Goal: Obtain resource: Download file/media

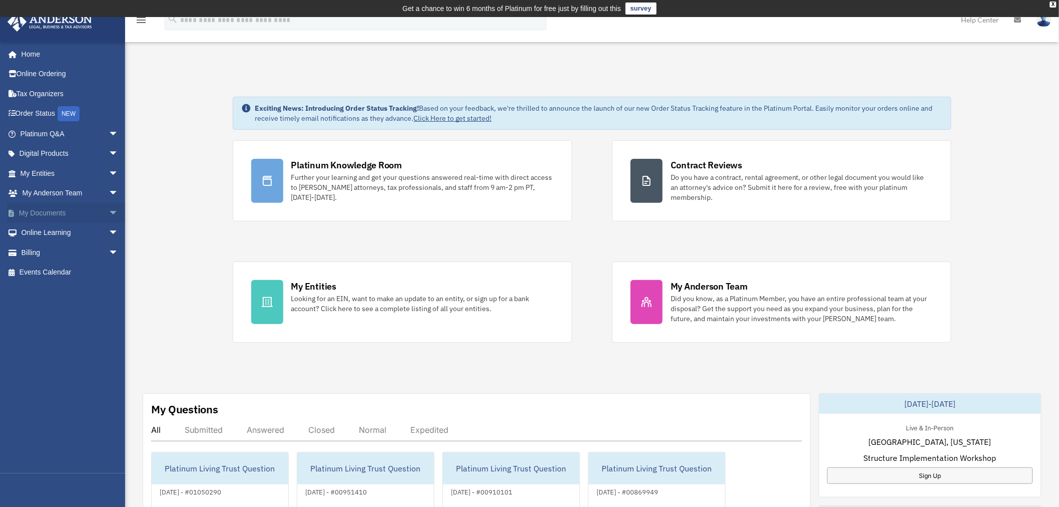
click at [109, 212] on span "arrow_drop_down" at bounding box center [119, 213] width 20 height 21
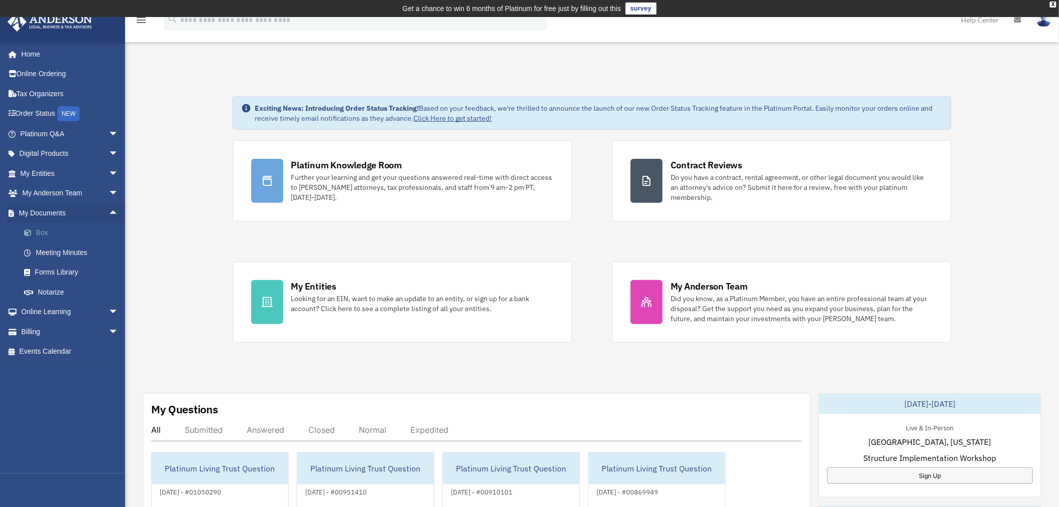
click at [35, 229] on span at bounding box center [33, 232] width 7 height 7
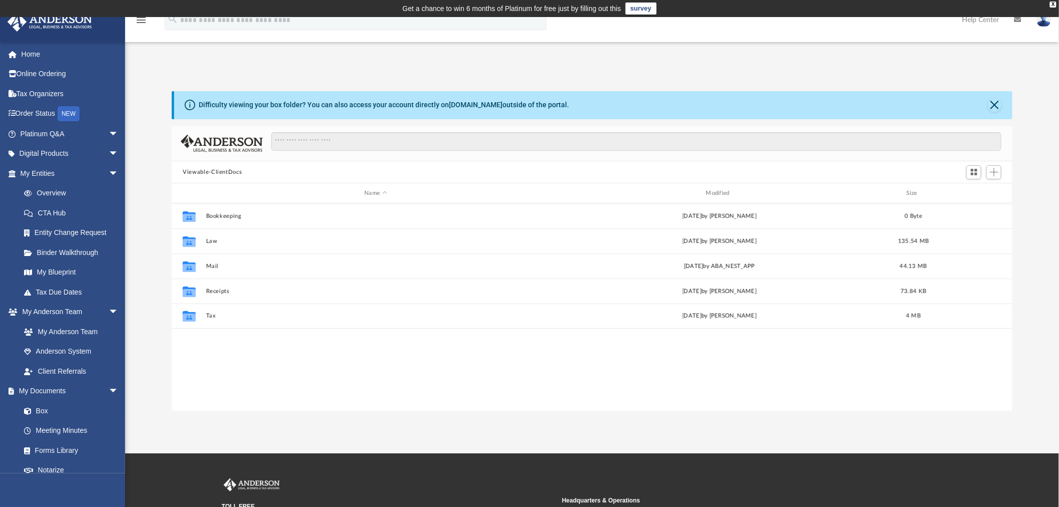
scroll to position [218, 833]
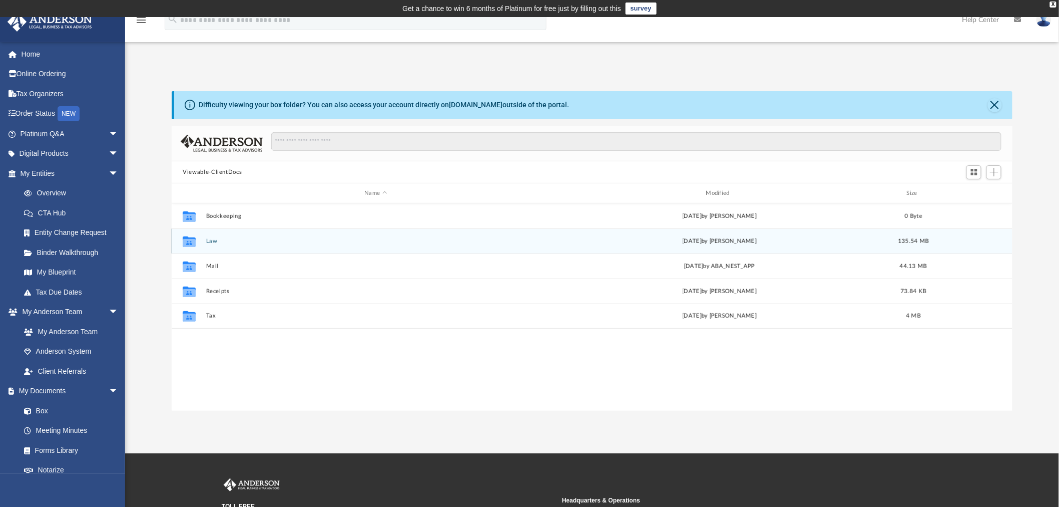
click at [215, 237] on div "Collaborated Folder Law [DATE] by [PERSON_NAME] 135.54 MB" at bounding box center [592, 240] width 841 height 25
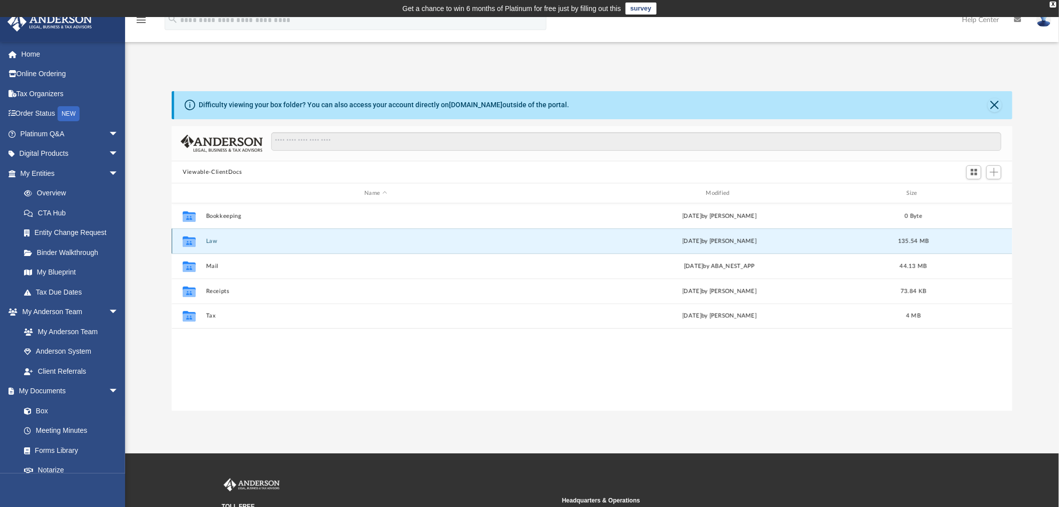
click at [211, 239] on button "Law" at bounding box center [375, 241] width 339 height 7
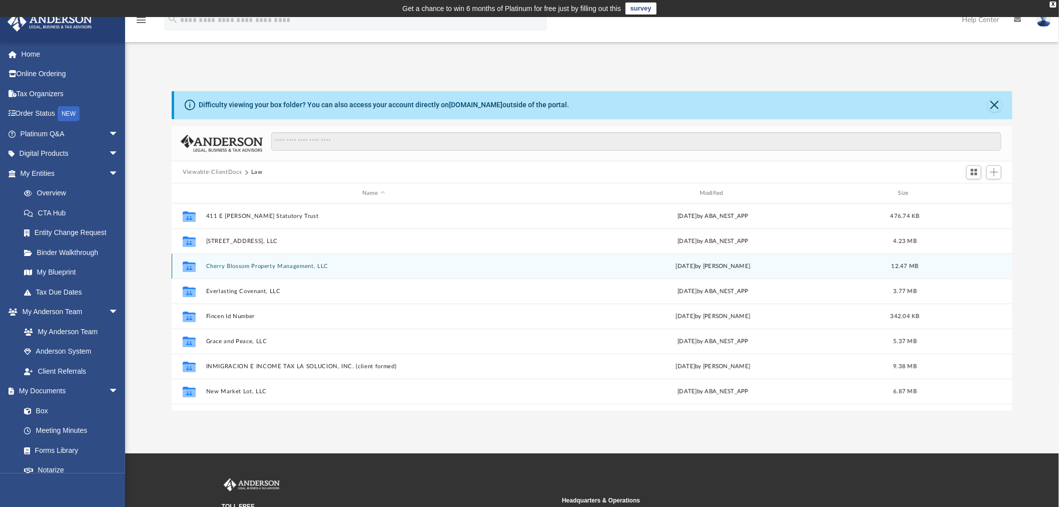
click at [249, 263] on button "Cherry Blossom Property Management, LLC" at bounding box center [373, 266] width 335 height 7
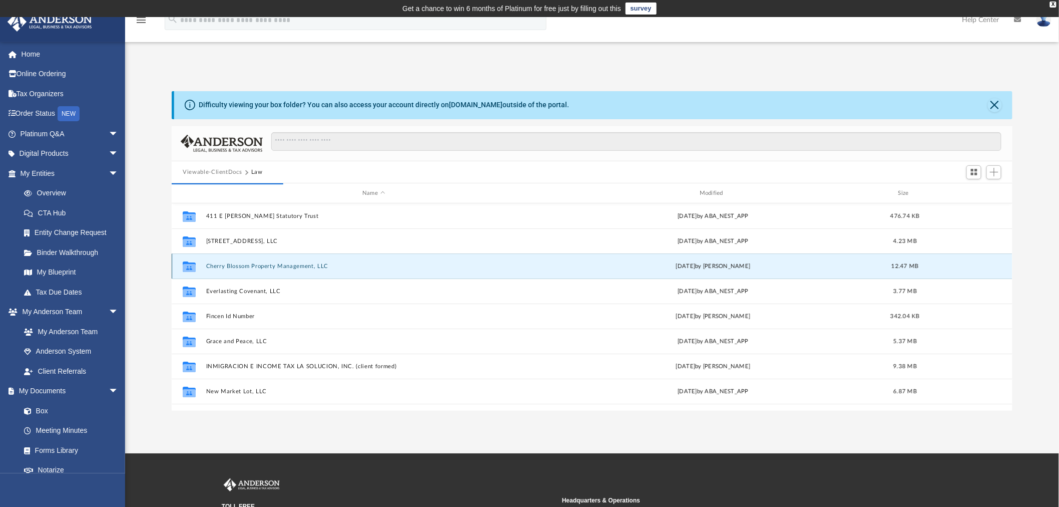
click at [249, 263] on button "Cherry Blossom Property Management, LLC" at bounding box center [373, 266] width 335 height 7
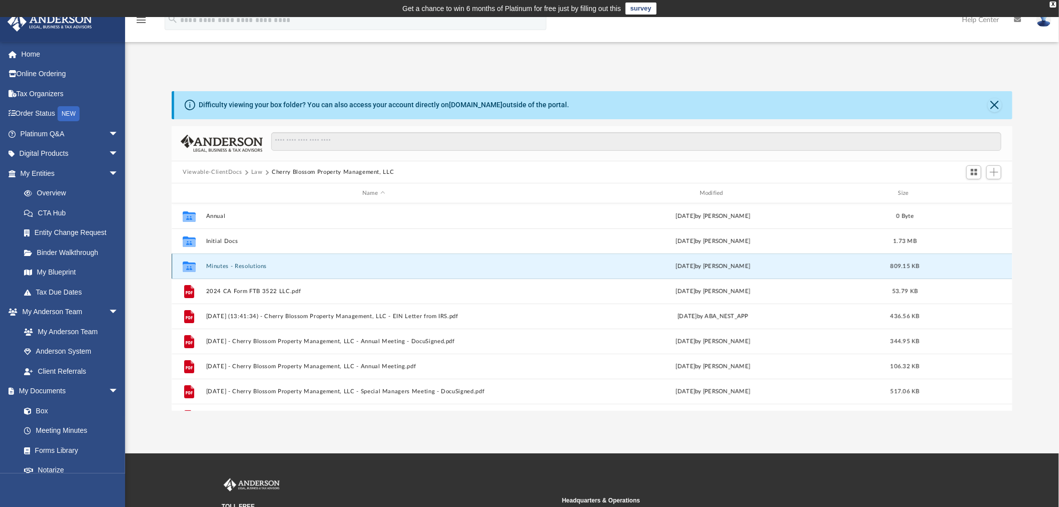
click at [229, 266] on button "Minutes - Resolutions" at bounding box center [373, 266] width 335 height 7
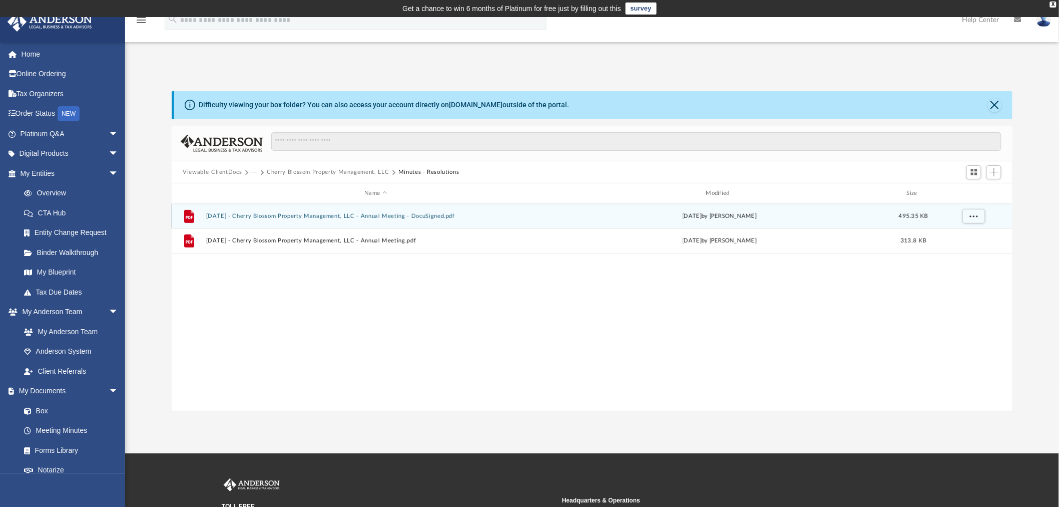
click at [383, 212] on div "File [DATE] - Cherry Blossom Property Management, LLC - Annual Meeting - DocuSi…" at bounding box center [592, 215] width 841 height 25
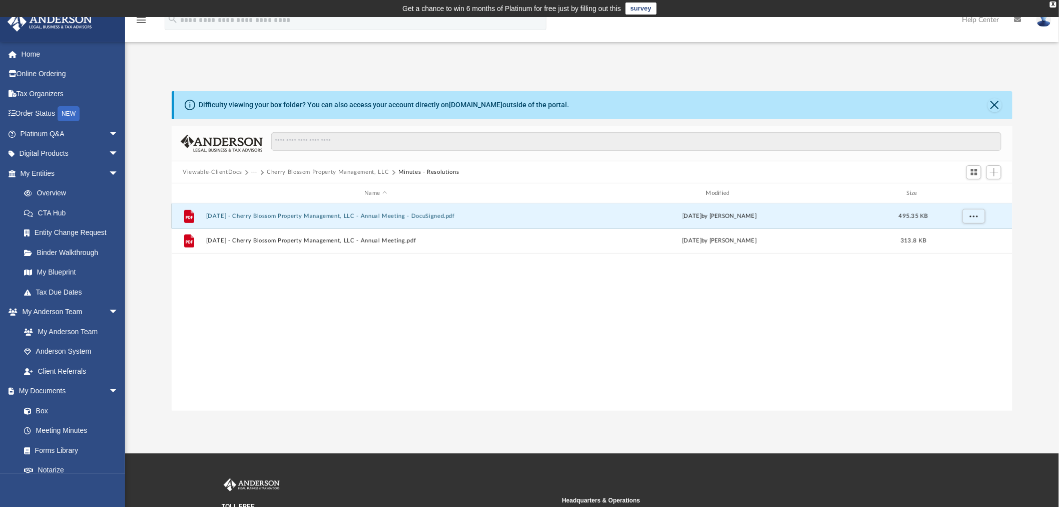
click at [243, 215] on button "[DATE] - Cherry Blossom Property Management, LLC - Annual Meeting - DocuSigned.…" at bounding box center [375, 216] width 339 height 7
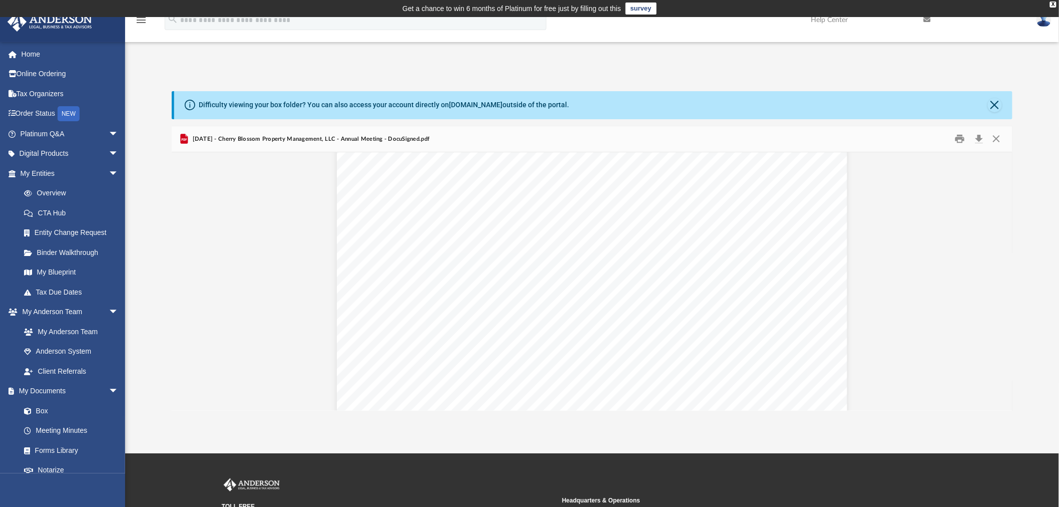
scroll to position [0, 0]
click at [997, 136] on button "Close" at bounding box center [997, 139] width 18 height 16
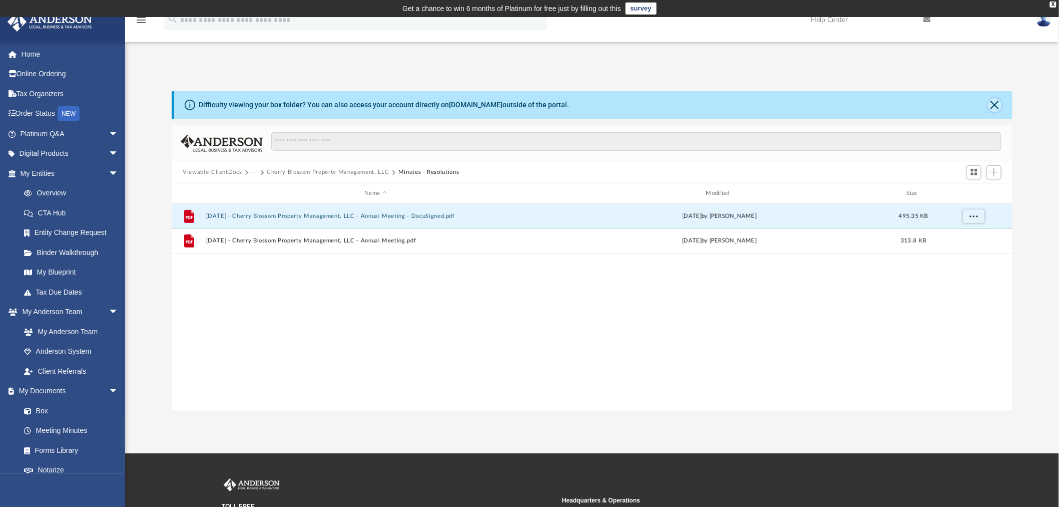
click at [996, 102] on button "Close" at bounding box center [995, 105] width 14 height 14
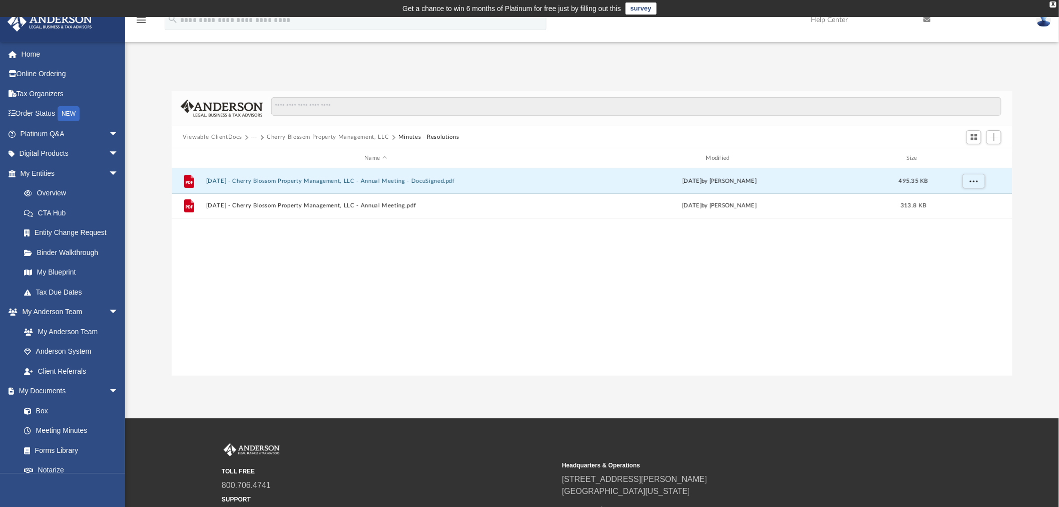
click at [329, 135] on button "Cherry Blossom Property Management, LLC" at bounding box center [328, 137] width 122 height 9
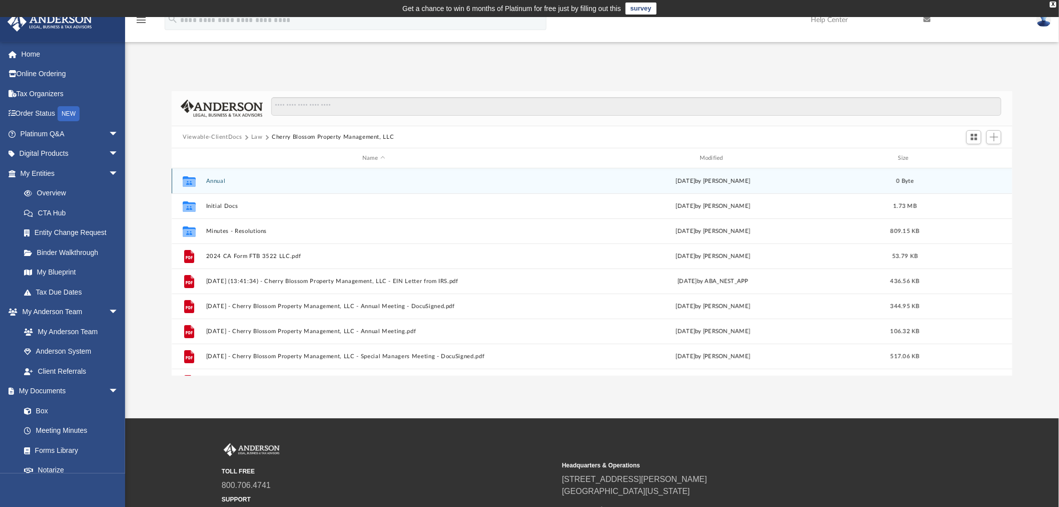
click at [216, 176] on div "Collaborated Folder Annual [DATE] by [PERSON_NAME] 0 Byte" at bounding box center [592, 180] width 841 height 25
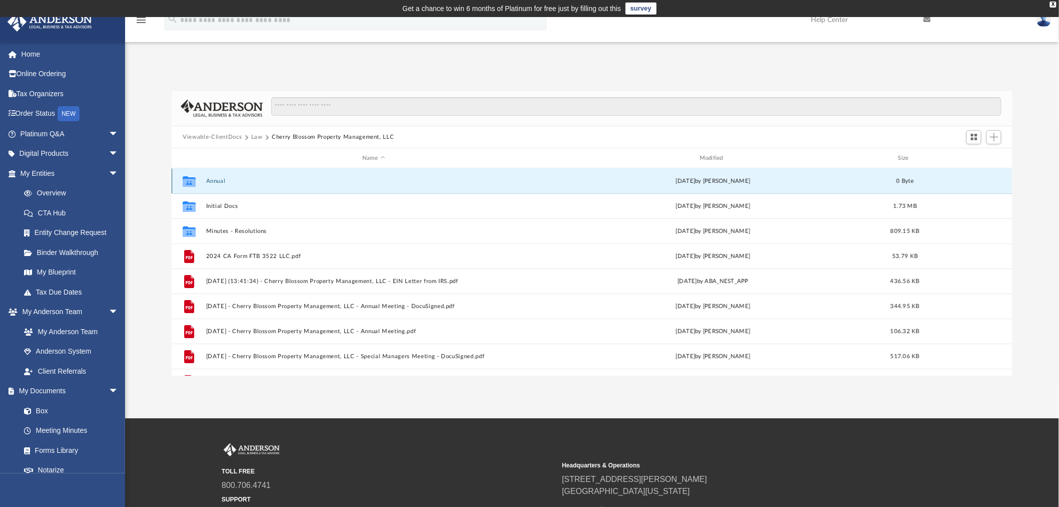
click at [214, 178] on button "Annual" at bounding box center [373, 181] width 335 height 7
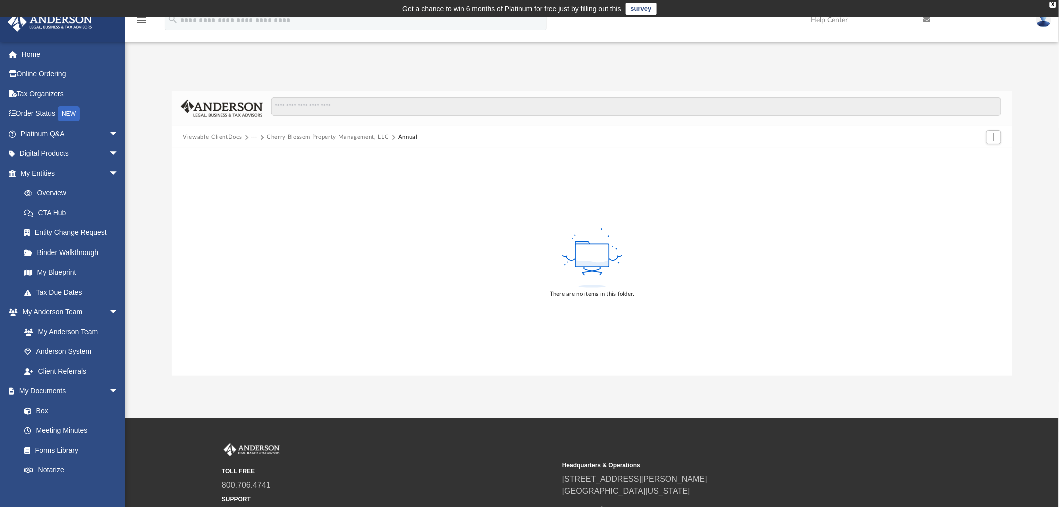
click at [327, 136] on button "Cherry Blossom Property Management, LLC" at bounding box center [328, 137] width 122 height 9
click at [319, 135] on div "Viewable-ClientDocs ··· Cherry Blossom Property Management, LLC Annual" at bounding box center [305, 137] width 244 height 9
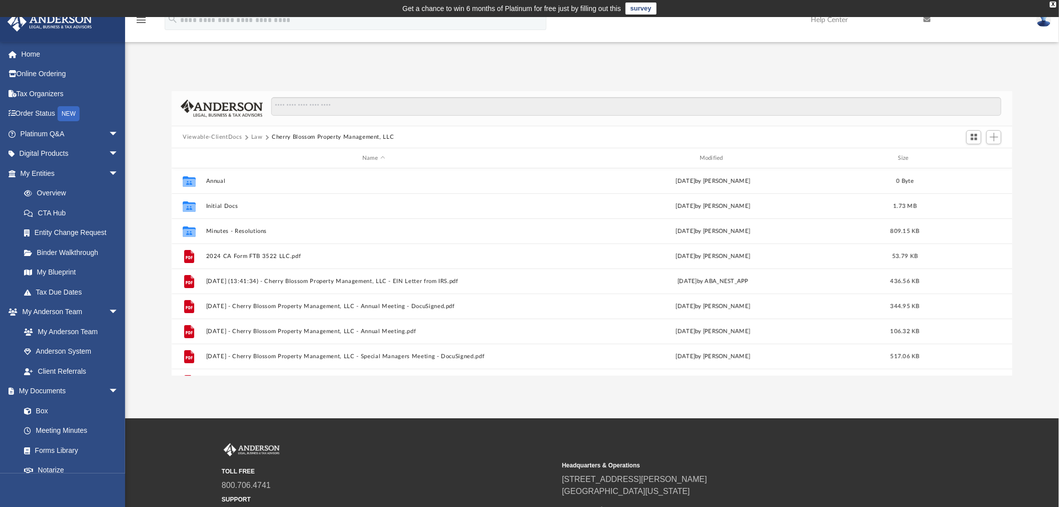
scroll to position [218, 833]
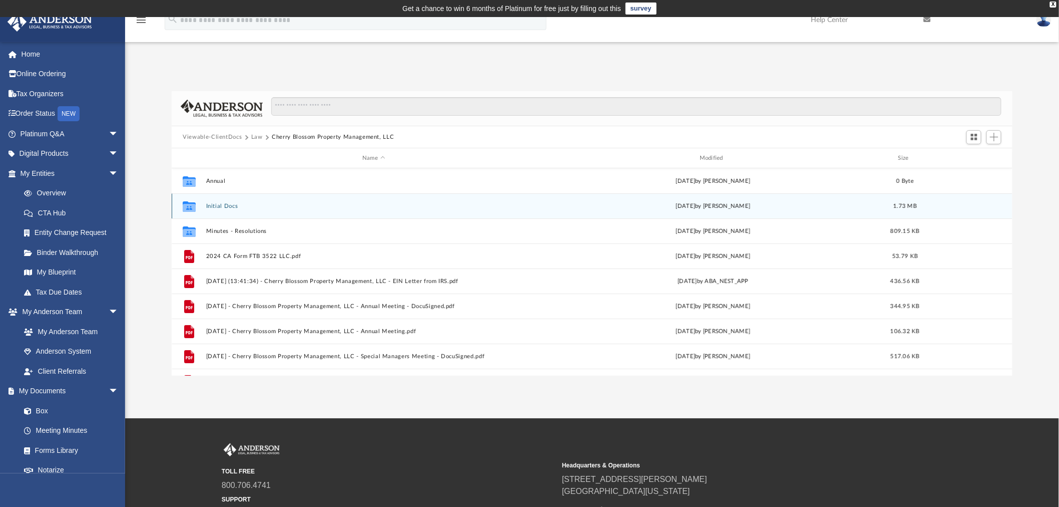
click at [221, 202] on div "Collaborated Folder Initial Docs [DATE] by [PERSON_NAME] 1.73 MB" at bounding box center [592, 205] width 841 height 25
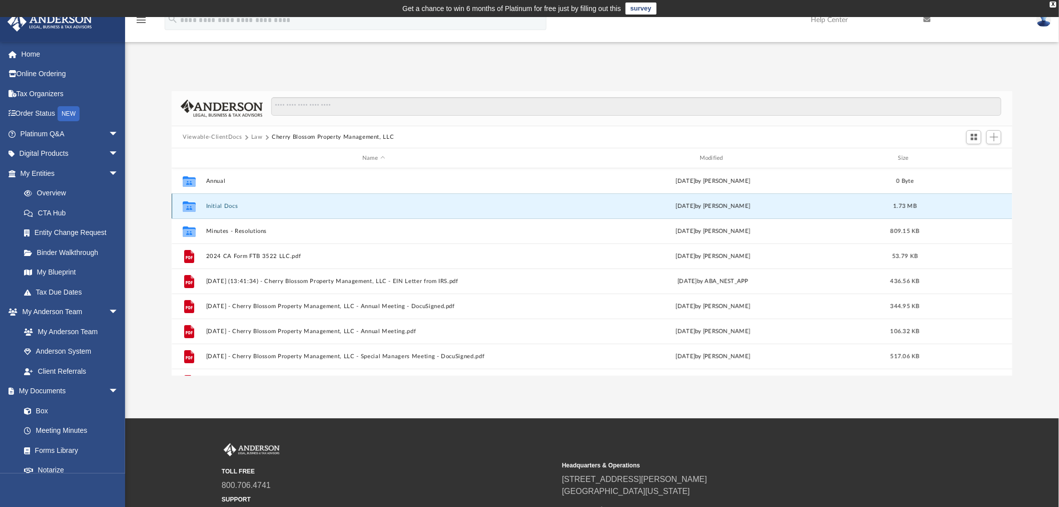
click at [221, 202] on div "Collaborated Folder Initial Docs [DATE] by [PERSON_NAME] 1.73 MB" at bounding box center [592, 205] width 841 height 25
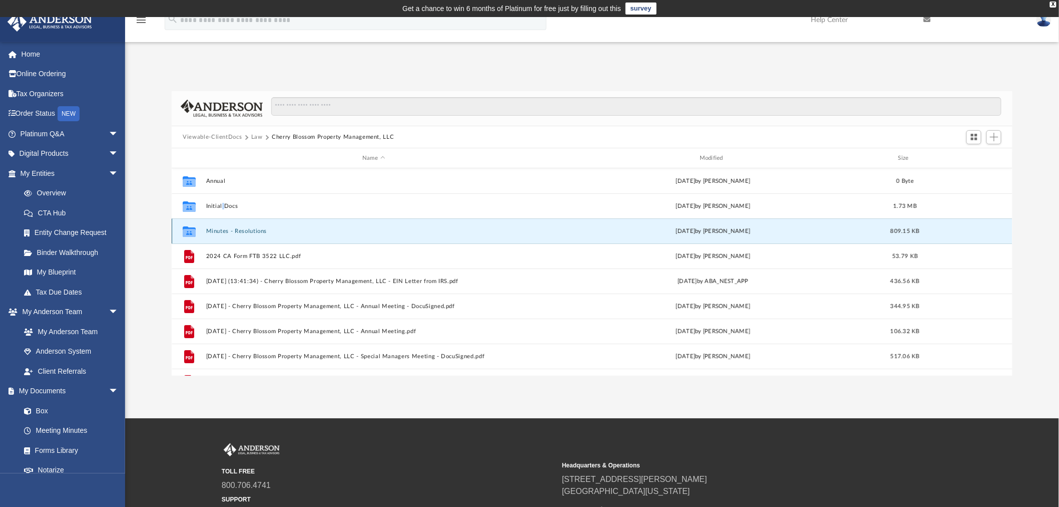
click at [241, 228] on button "Minutes - Resolutions" at bounding box center [373, 231] width 335 height 7
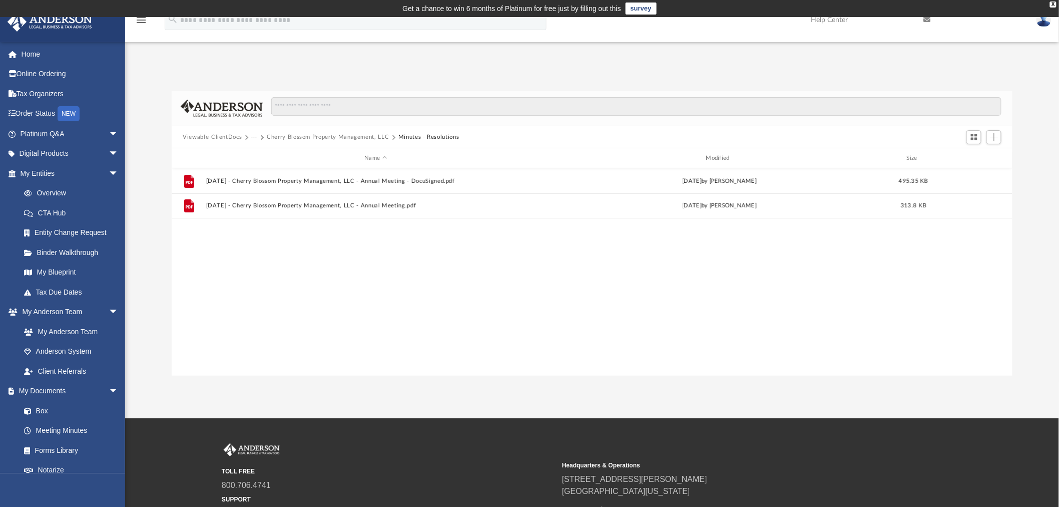
click at [339, 133] on button "Cherry Blossom Property Management, LLC" at bounding box center [328, 137] width 122 height 9
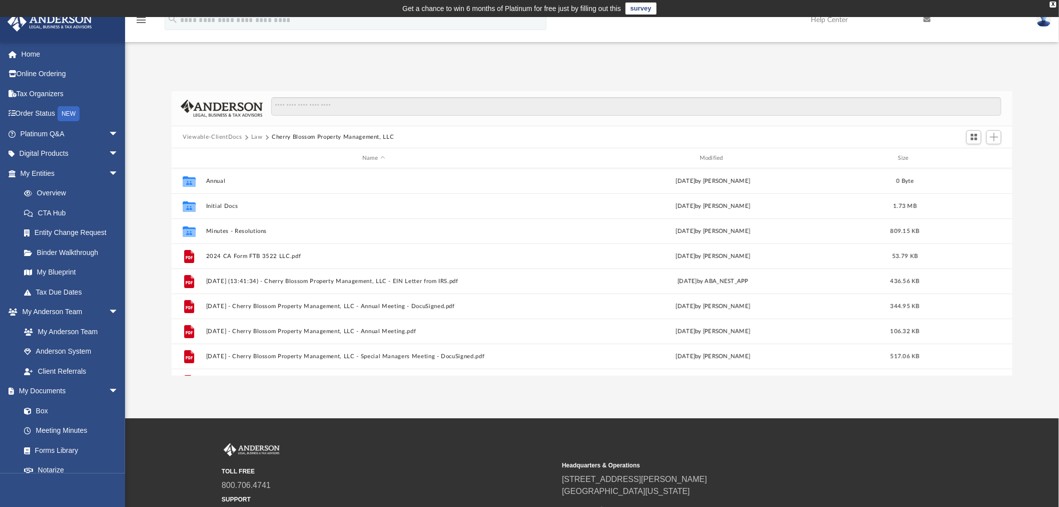
click at [323, 135] on div "Viewable-ClientDocs Law Cherry Blossom Property Management, LLC" at bounding box center [293, 137] width 220 height 9
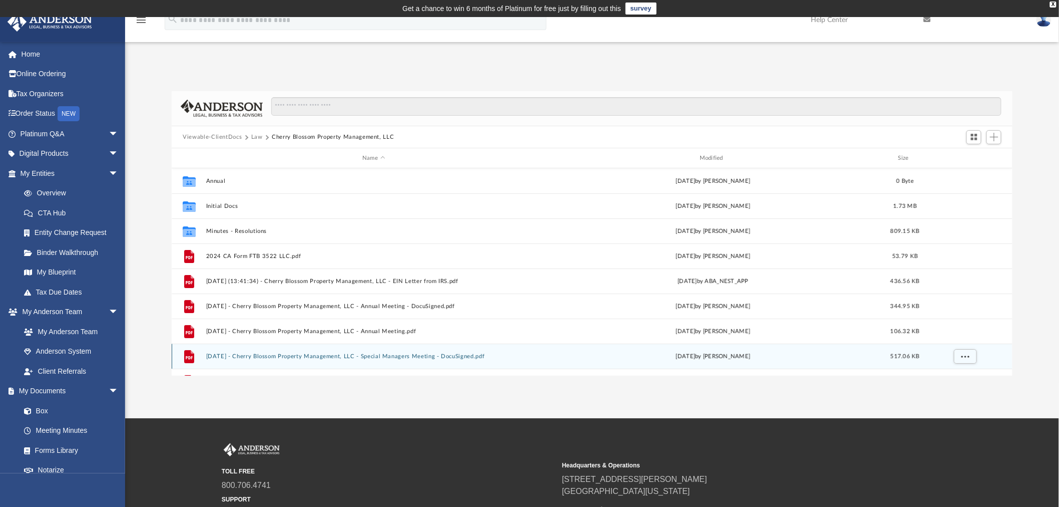
click at [283, 353] on button "[DATE] - Cherry Blossom Property Management, LLC - Special Managers Meeting - D…" at bounding box center [373, 356] width 335 height 7
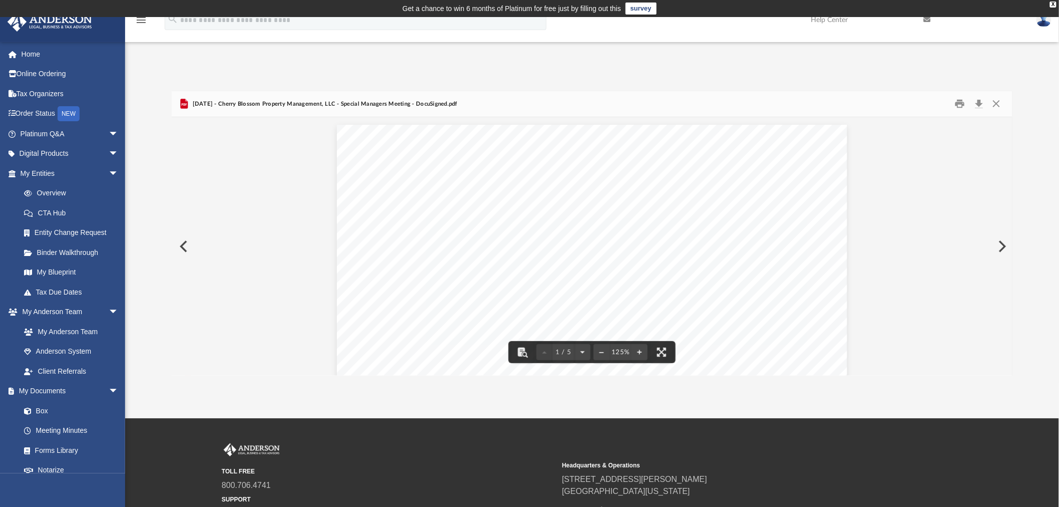
drag, startPoint x: 478, startPoint y: 262, endPoint x: 500, endPoint y: 259, distance: 21.7
click at [481, 262] on span "on [DATE] 11:00 AM." at bounding box center [440, 265] width 79 height 9
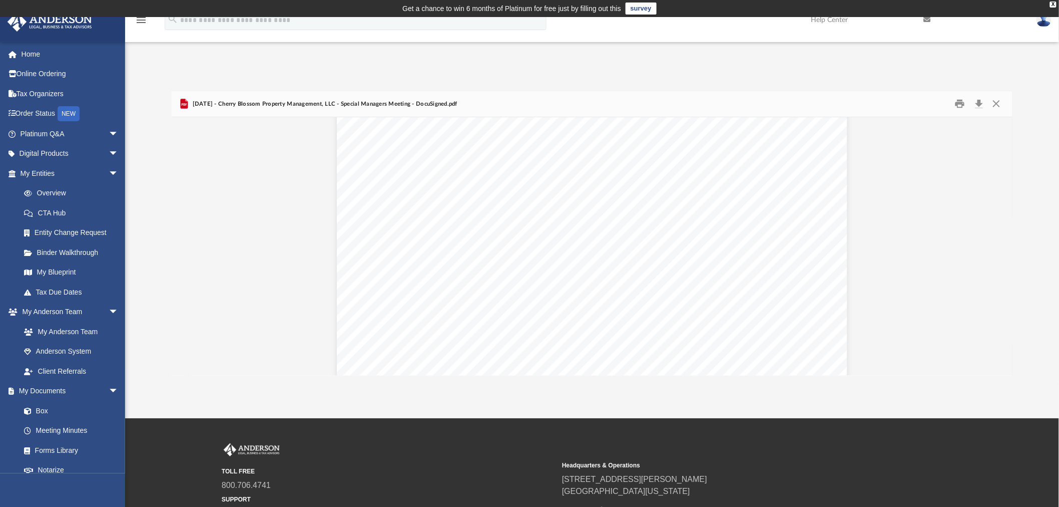
scroll to position [0, 0]
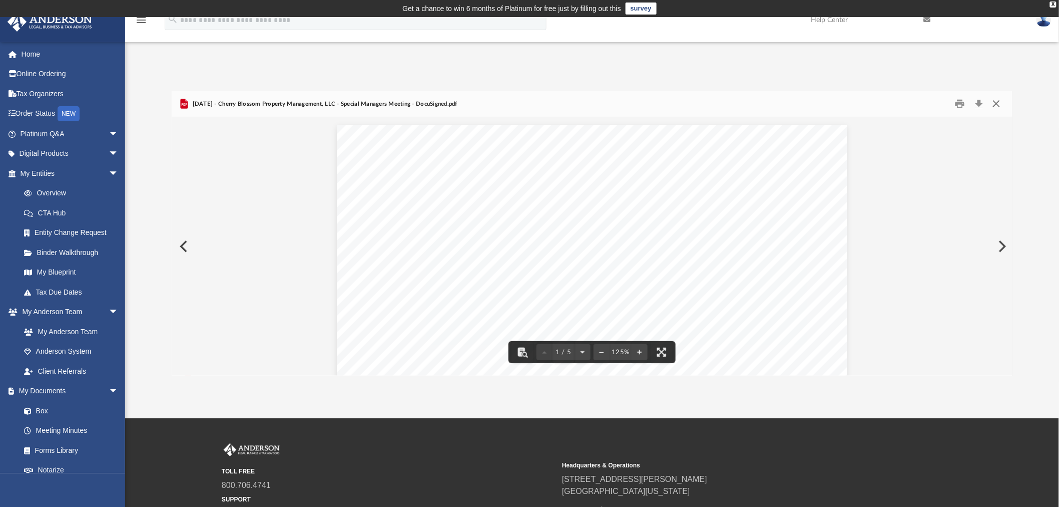
click at [997, 101] on button "Close" at bounding box center [997, 104] width 18 height 16
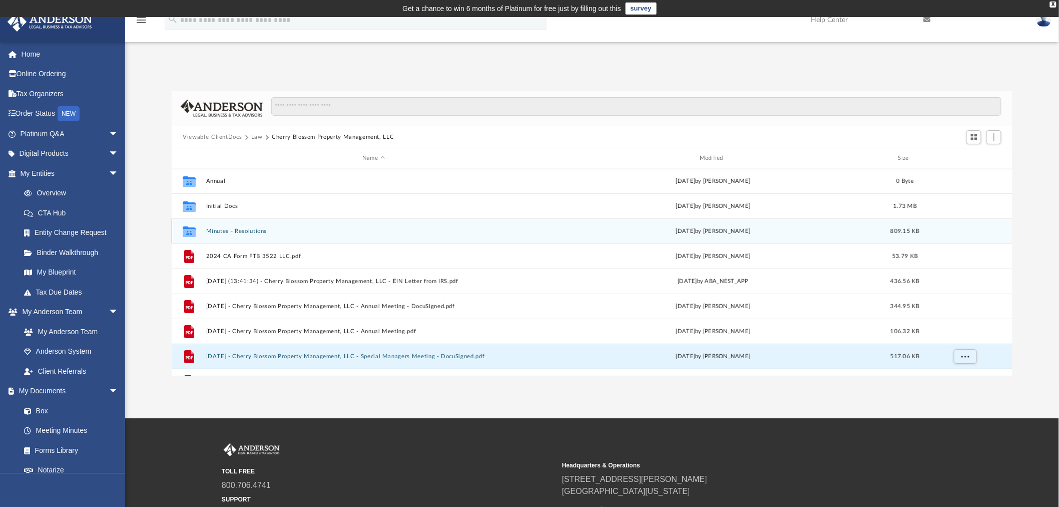
click at [225, 229] on button "Minutes - Resolutions" at bounding box center [373, 231] width 335 height 7
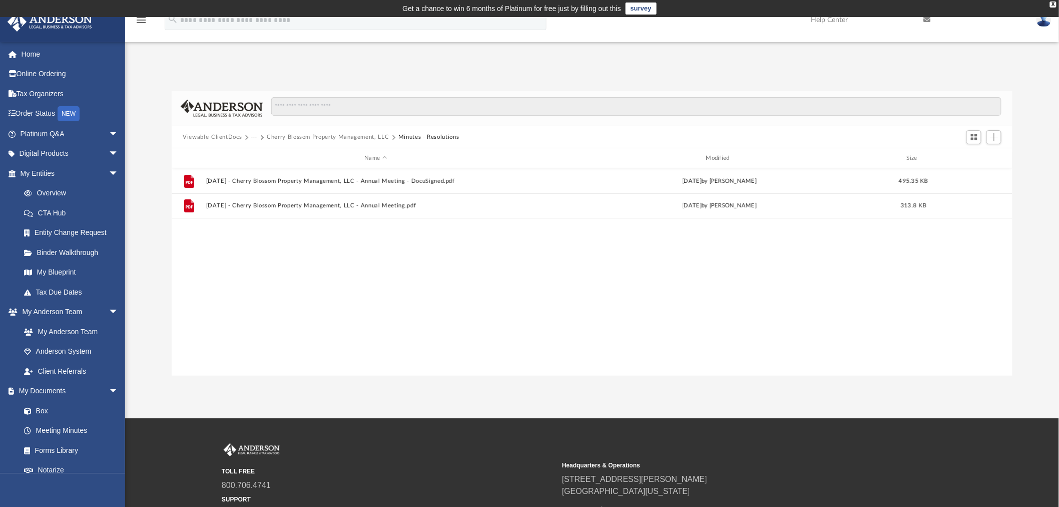
click at [314, 133] on button "Cherry Blossom Property Management, LLC" at bounding box center [328, 137] width 122 height 9
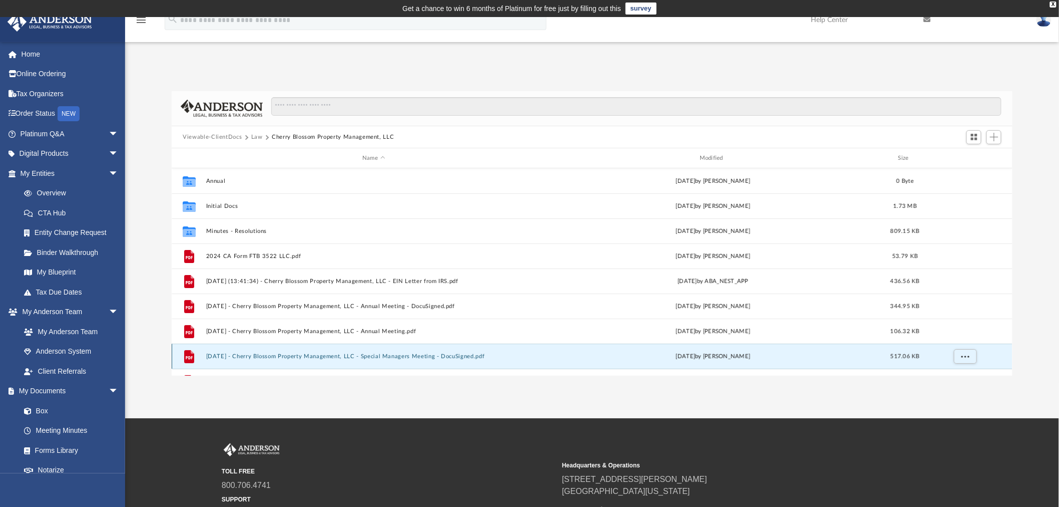
click at [387, 353] on button "[DATE] - Cherry Blossom Property Management, LLC - Special Managers Meeting - D…" at bounding box center [373, 356] width 335 height 7
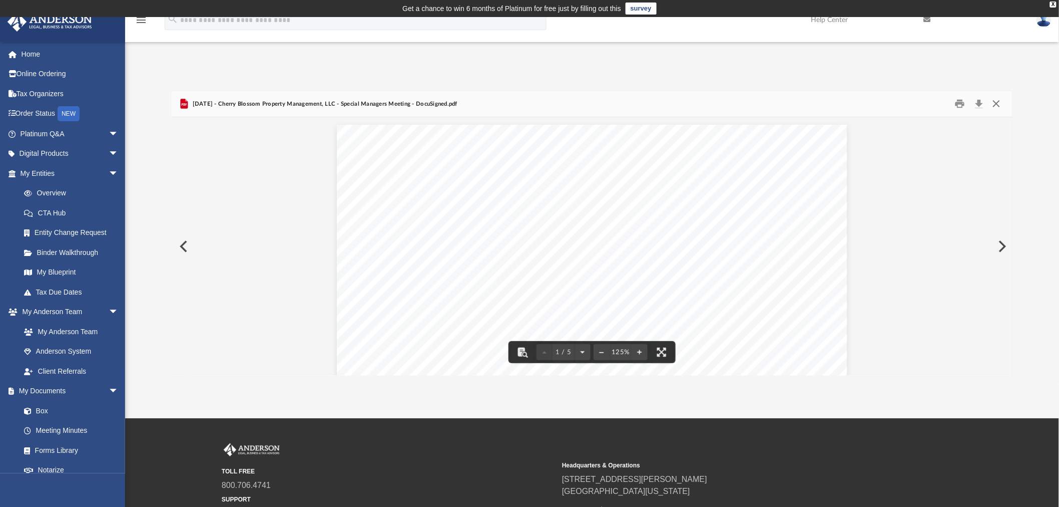
click at [997, 100] on button "Close" at bounding box center [997, 104] width 18 height 16
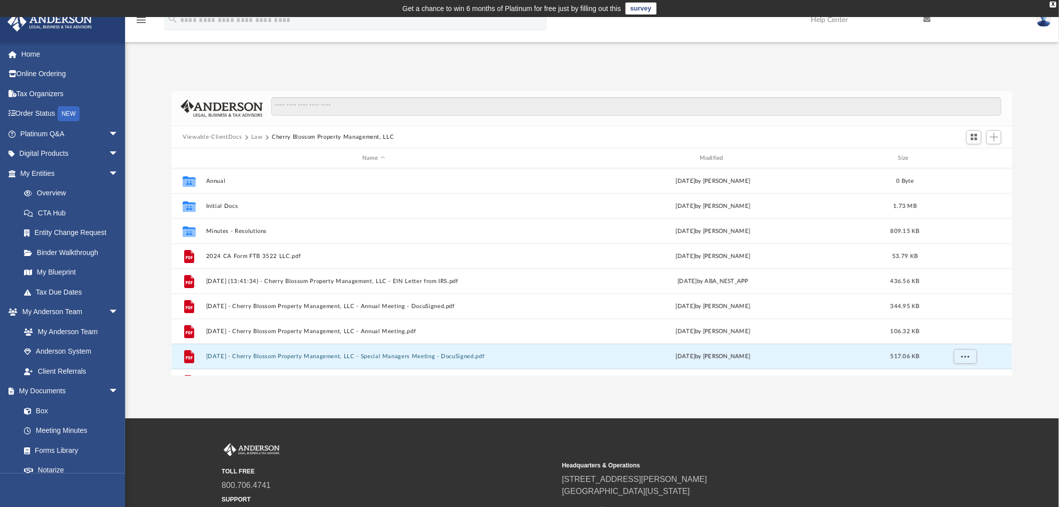
click at [255, 134] on button "Law" at bounding box center [257, 137] width 12 height 9
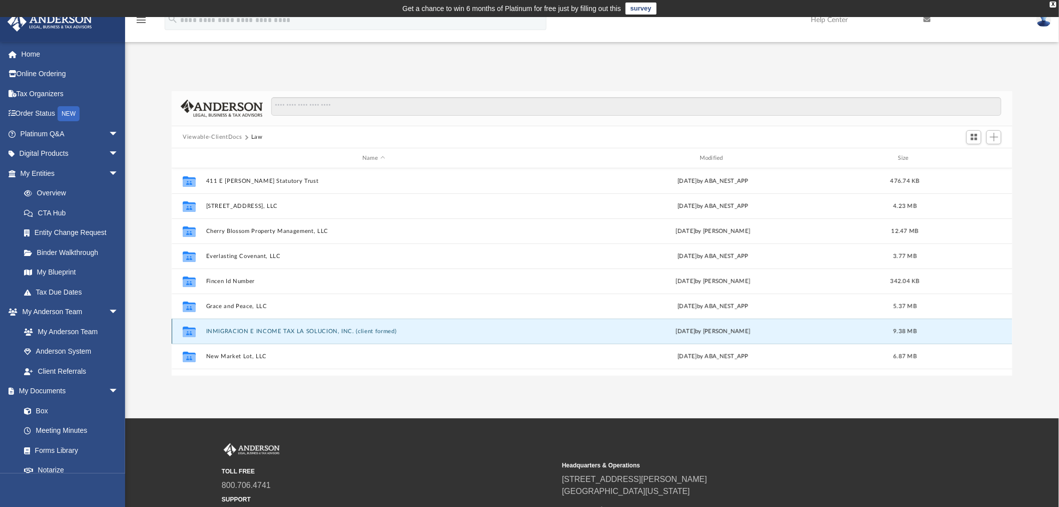
click at [298, 328] on button "INMIGRACION E INCOME TAX LA SOLUCION, INC. (client formed)" at bounding box center [373, 331] width 335 height 7
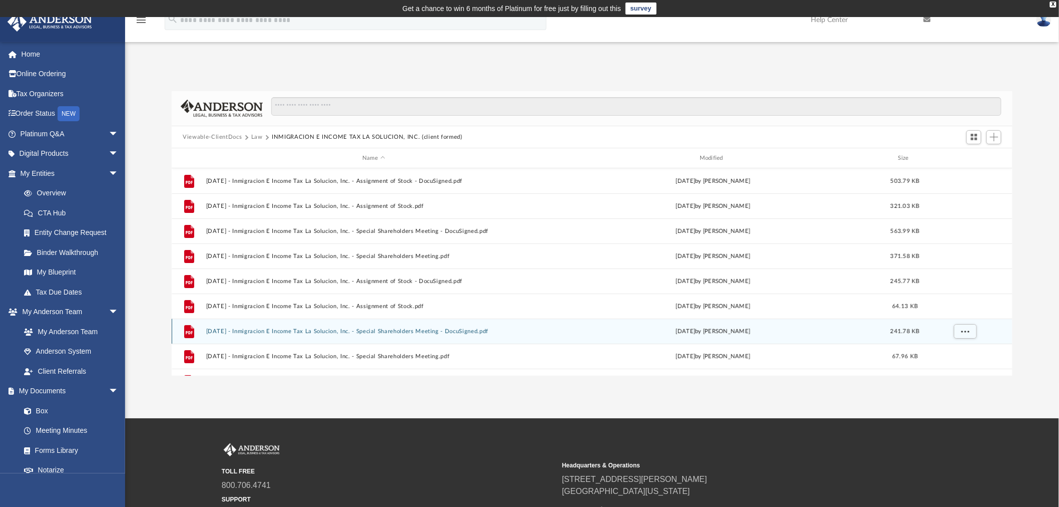
click at [298, 328] on button "[DATE] - Inmigracion E Income Tax La Solucion, Inc. - Special Shareholders Meet…" at bounding box center [373, 331] width 335 height 7
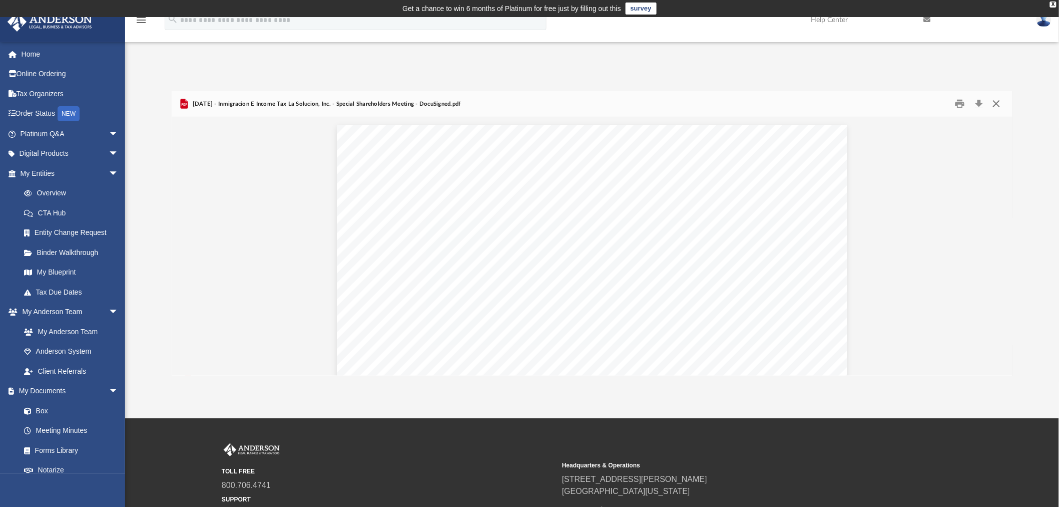
click at [999, 102] on button "Close" at bounding box center [997, 104] width 18 height 16
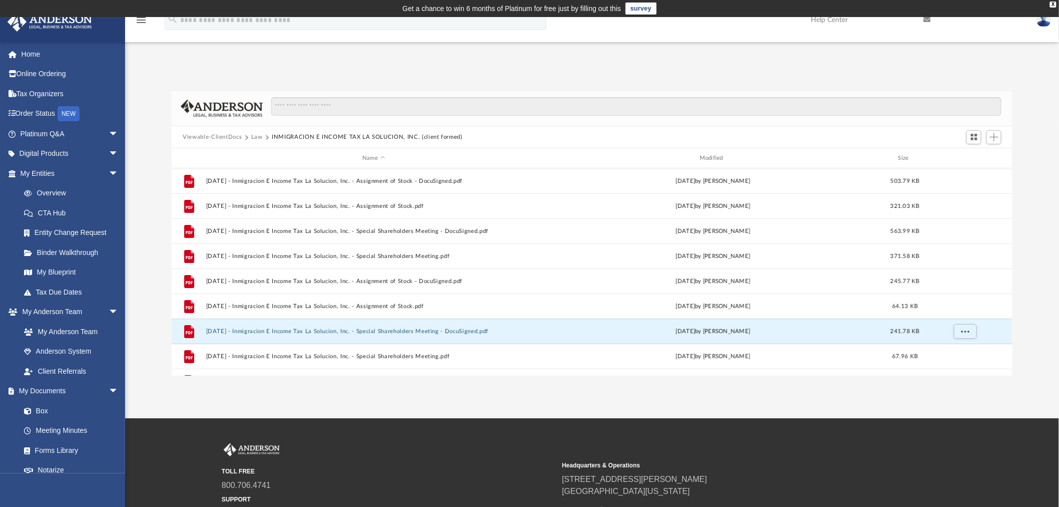
click at [256, 136] on button "Law" at bounding box center [257, 137] width 12 height 9
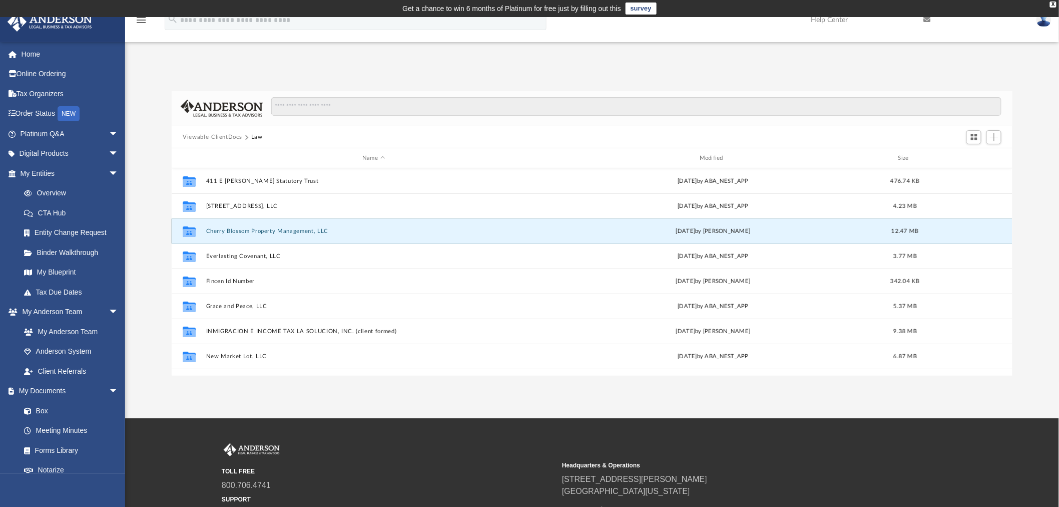
click at [237, 228] on button "Cherry Blossom Property Management, LLC" at bounding box center [373, 231] width 335 height 7
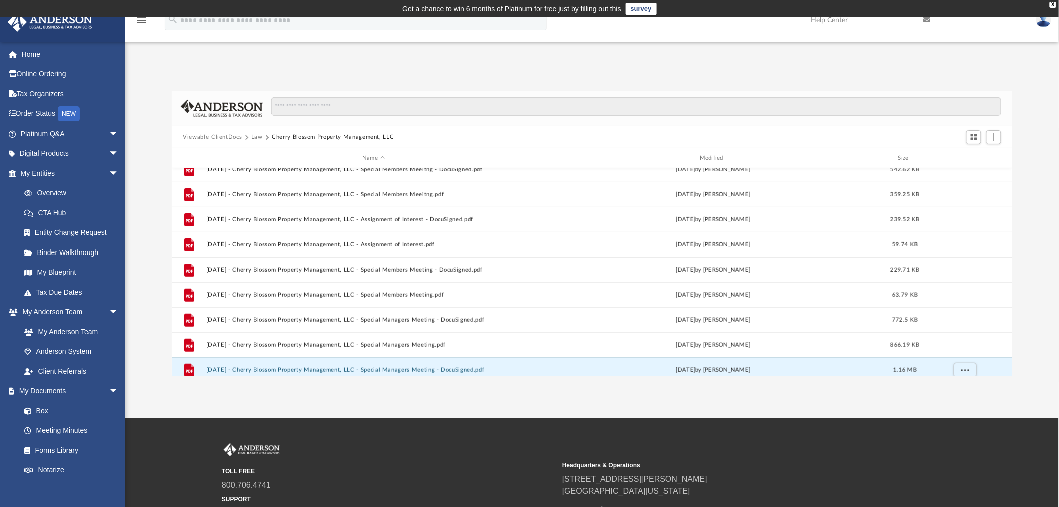
scroll to position [293, 0]
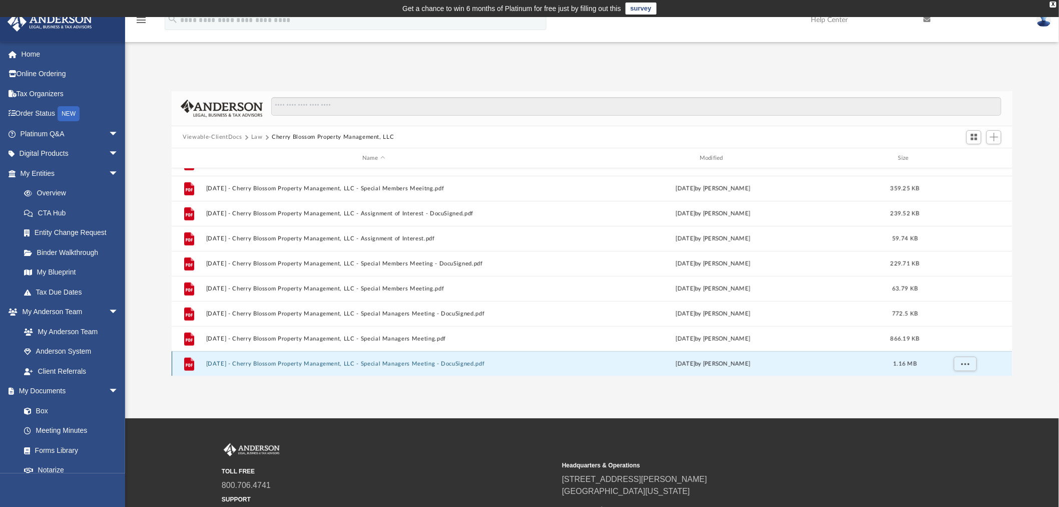
click at [328, 367] on div "File [DATE] - Cherry Blossom Property Management, LLC - Special Managers Meetin…" at bounding box center [592, 363] width 841 height 25
click at [327, 362] on button "[DATE] - Cherry Blossom Property Management, LLC - Special Managers Meeting - D…" at bounding box center [373, 363] width 335 height 7
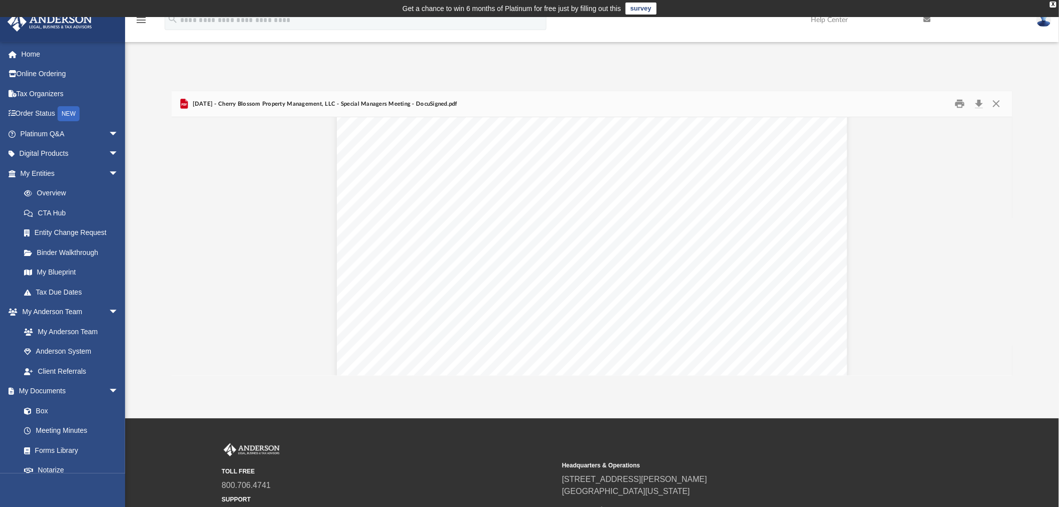
scroll to position [0, 0]
click at [995, 103] on button "Close" at bounding box center [997, 104] width 18 height 16
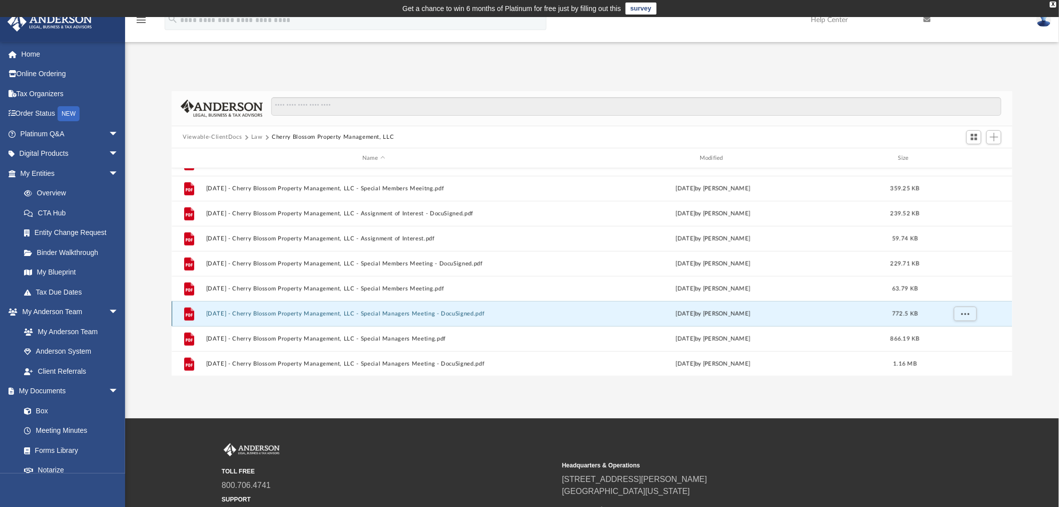
click at [222, 310] on button "[DATE] - Cherry Blossom Property Management, LLC - Special Managers Meeting - D…" at bounding box center [373, 313] width 335 height 7
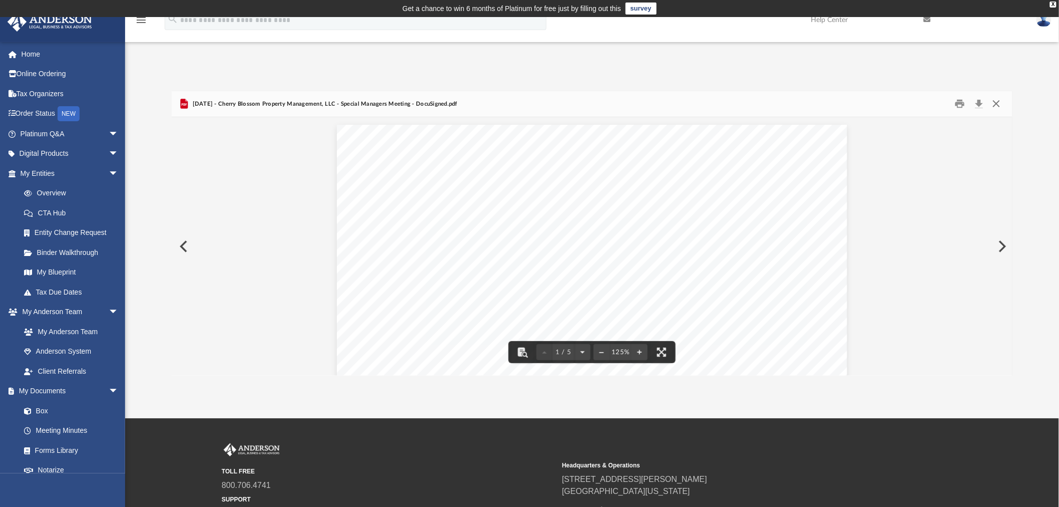
click at [998, 105] on button "Close" at bounding box center [997, 104] width 18 height 16
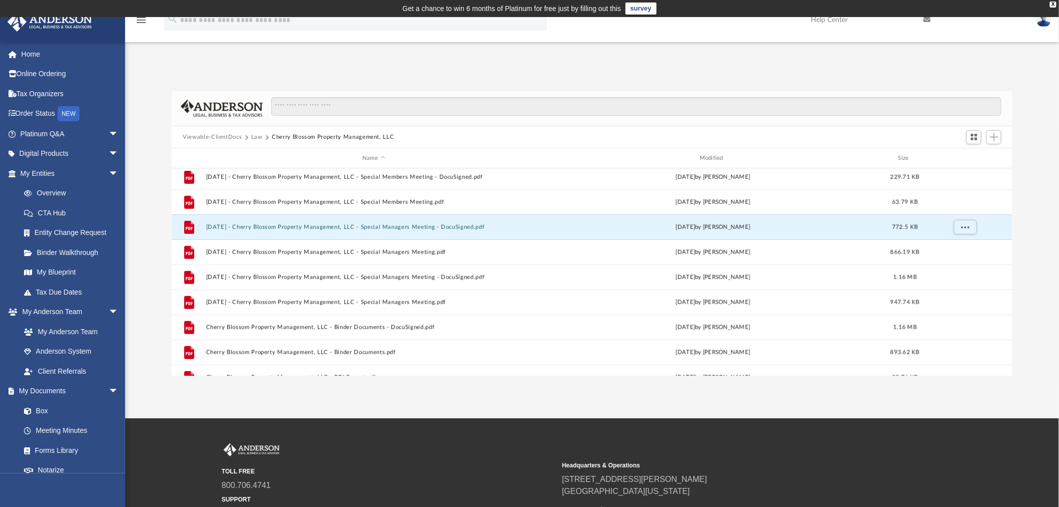
scroll to position [366, 0]
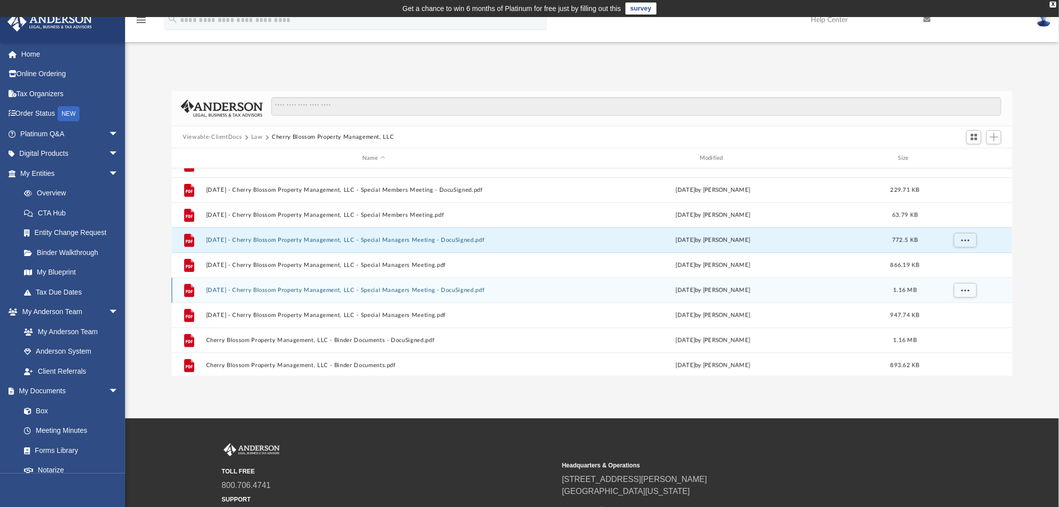
click at [363, 289] on button "[DATE] - Cherry Blossom Property Management, LLC - Special Managers Meeting - D…" at bounding box center [373, 290] width 335 height 7
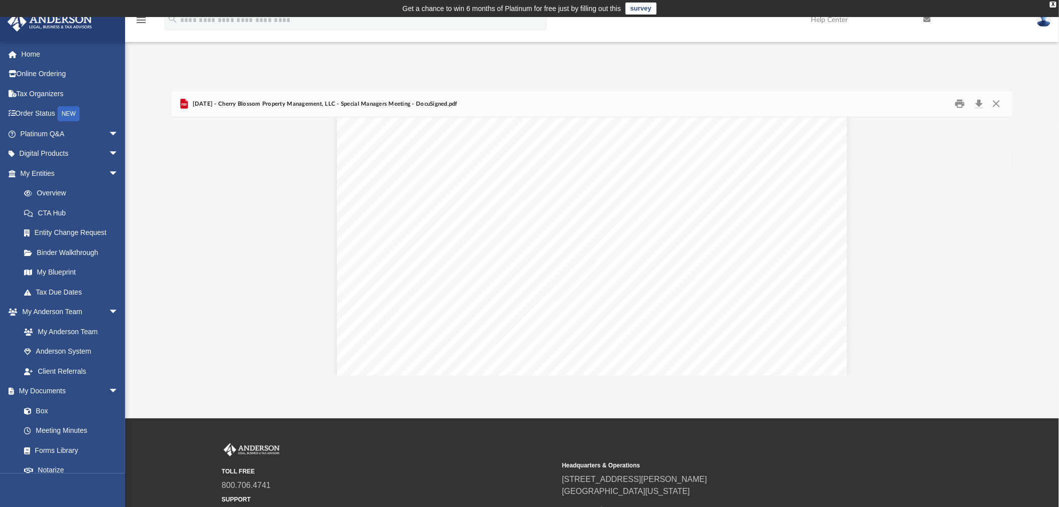
scroll to position [554, 0]
click at [998, 102] on button "Close" at bounding box center [997, 104] width 18 height 16
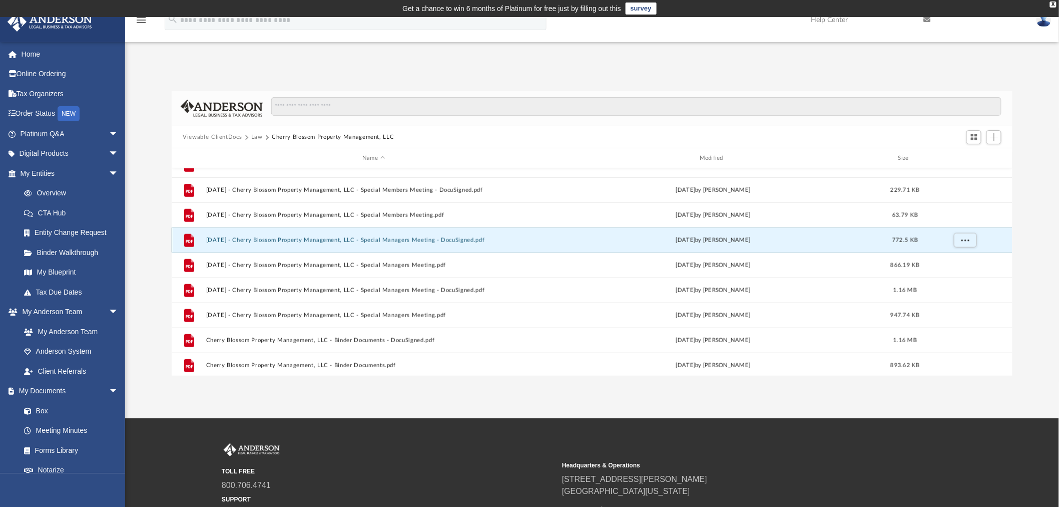
click at [231, 238] on button "[DATE] - Cherry Blossom Property Management, LLC - Special Managers Meeting - D…" at bounding box center [373, 240] width 335 height 7
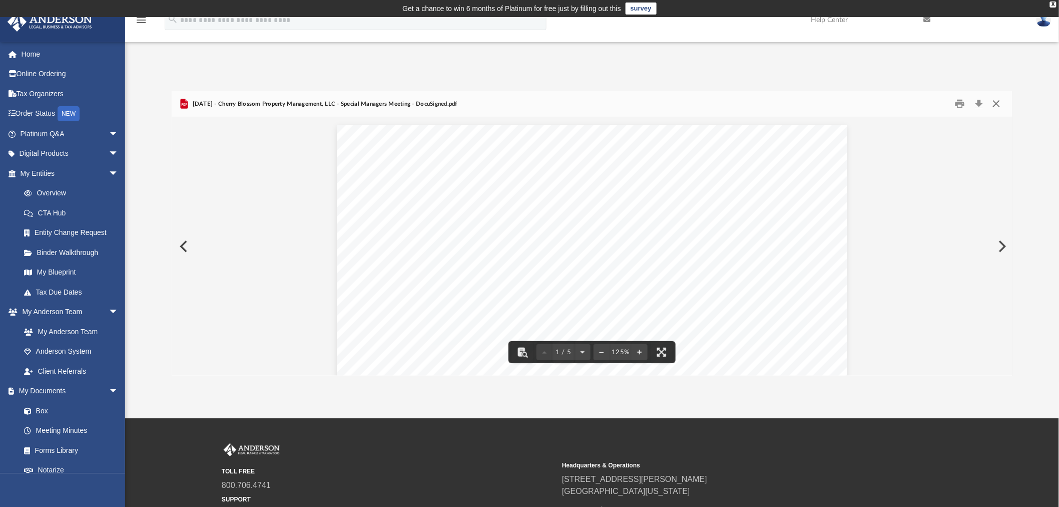
click at [997, 105] on button "Close" at bounding box center [997, 104] width 18 height 16
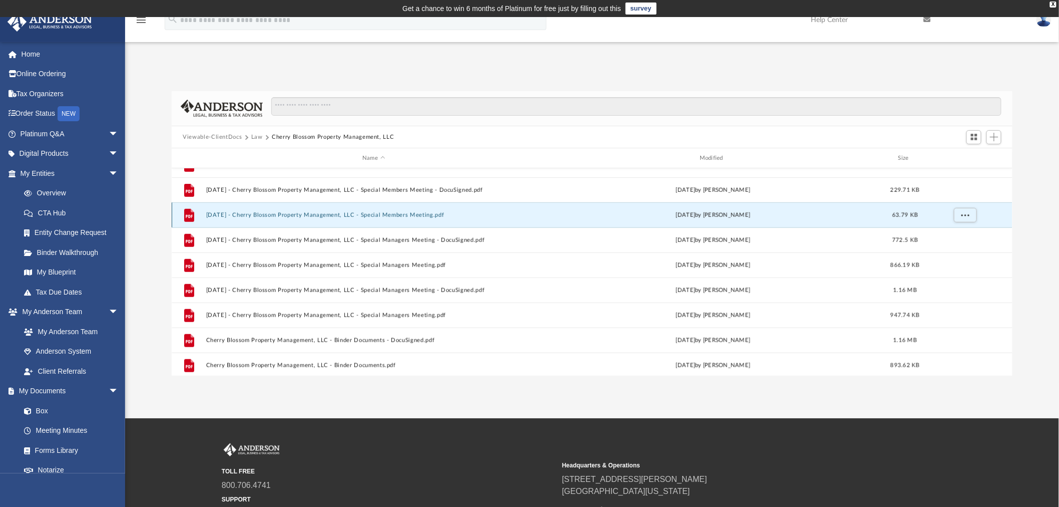
click at [334, 214] on button "[DATE] - Cherry Blossom Property Management, LLC - Special Members Meeting.pdf" at bounding box center [373, 215] width 335 height 7
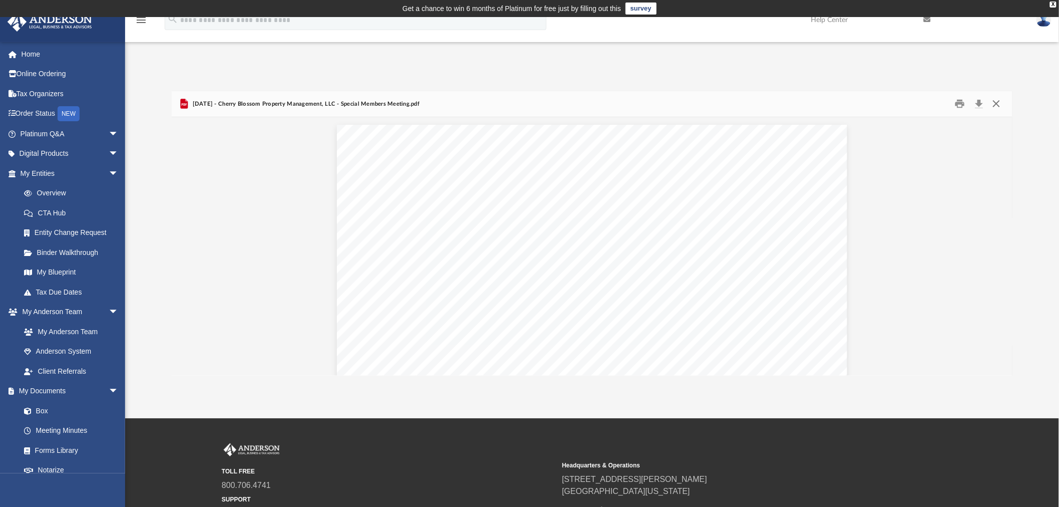
click at [999, 102] on button "Close" at bounding box center [997, 104] width 18 height 16
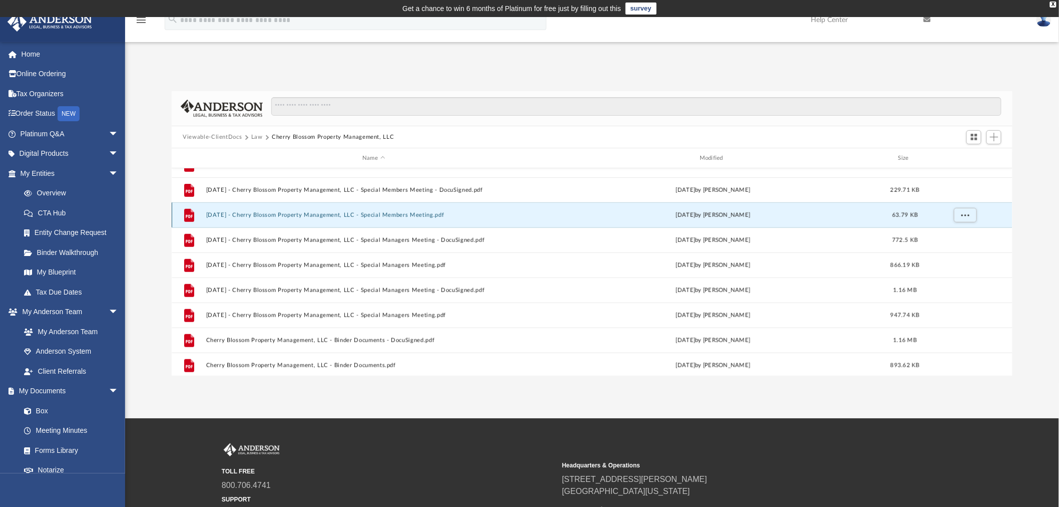
click at [274, 214] on button "[DATE] - Cherry Blossom Property Management, LLC - Special Members Meeting.pdf" at bounding box center [373, 215] width 335 height 7
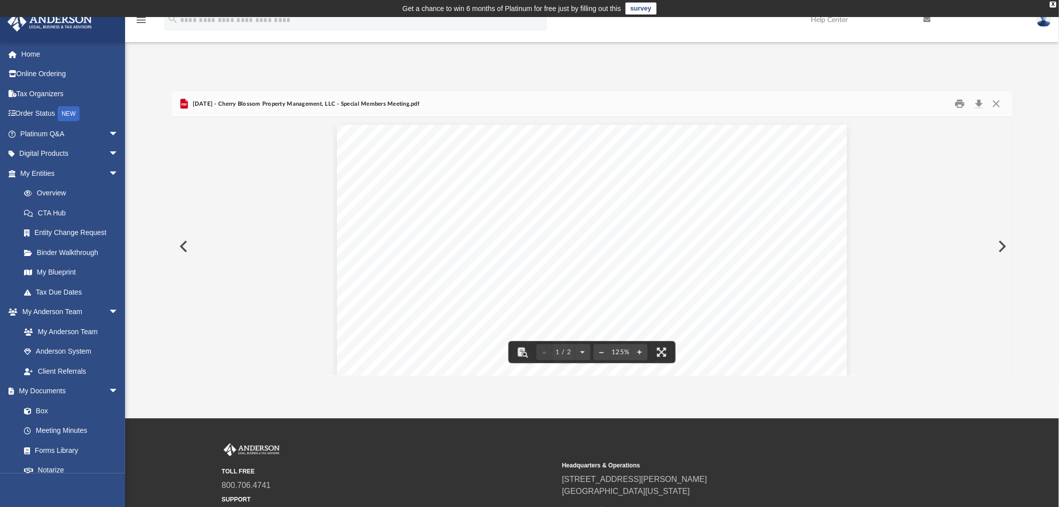
drag, startPoint x: 1008, startPoint y: 149, endPoint x: 1014, endPoint y: 175, distance: 27.2
click at [1014, 175] on div "Difficulty viewing your box folder? You can also access your account directly o…" at bounding box center [592, 233] width 934 height 285
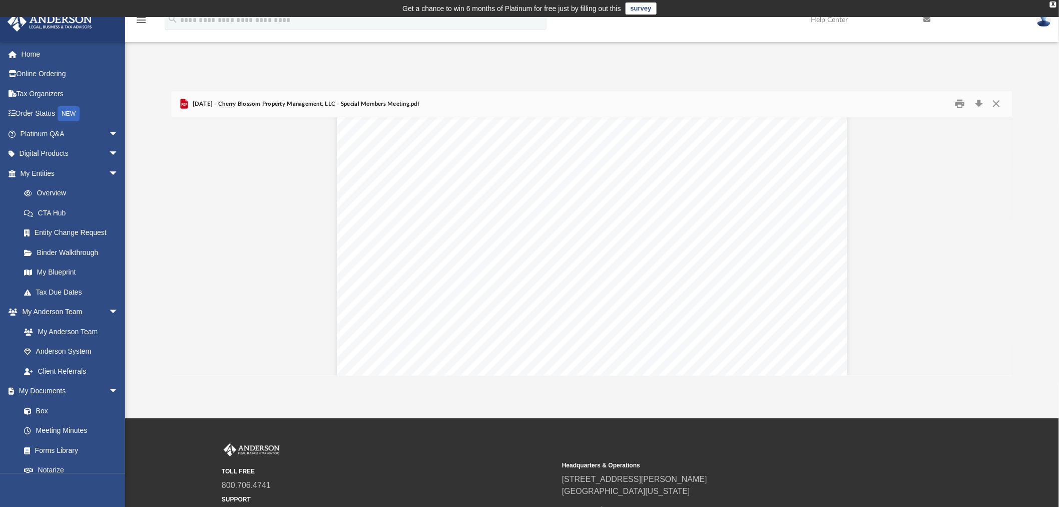
scroll to position [0, 0]
click at [996, 103] on button "Close" at bounding box center [997, 104] width 18 height 16
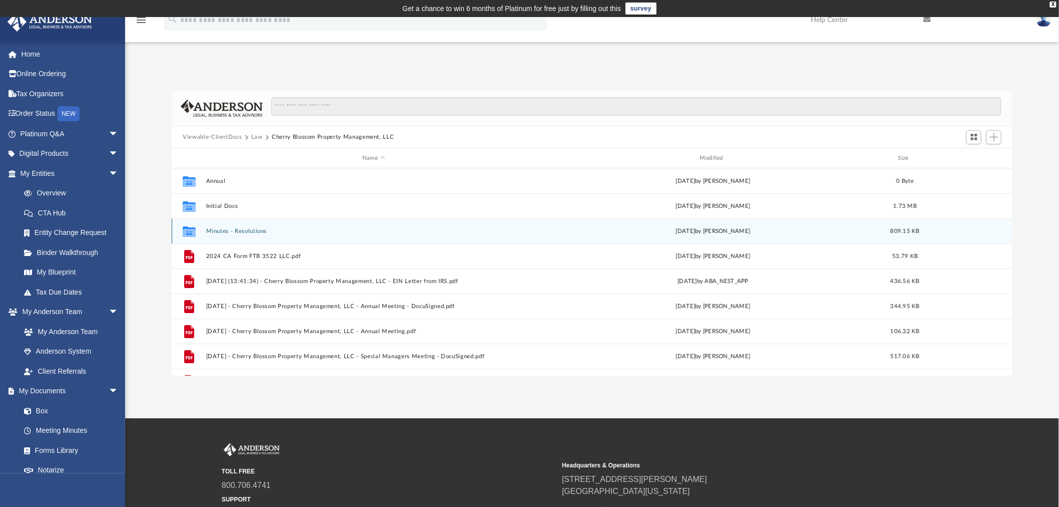
click at [222, 227] on div "Collaborated Folder Minutes - Resolutions [DATE] by [PERSON_NAME] 809.15 KB" at bounding box center [592, 230] width 841 height 25
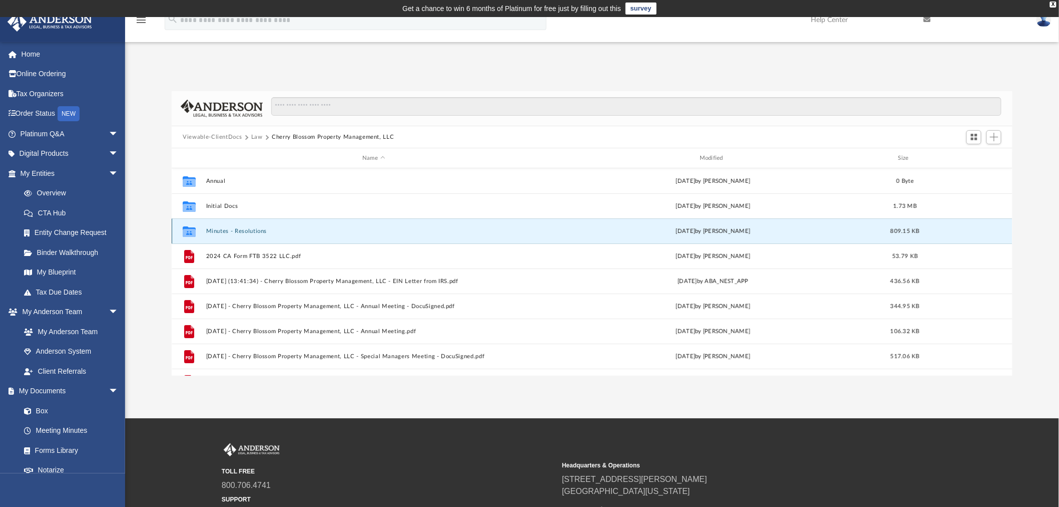
click at [213, 231] on button "Minutes - Resolutions" at bounding box center [373, 231] width 335 height 7
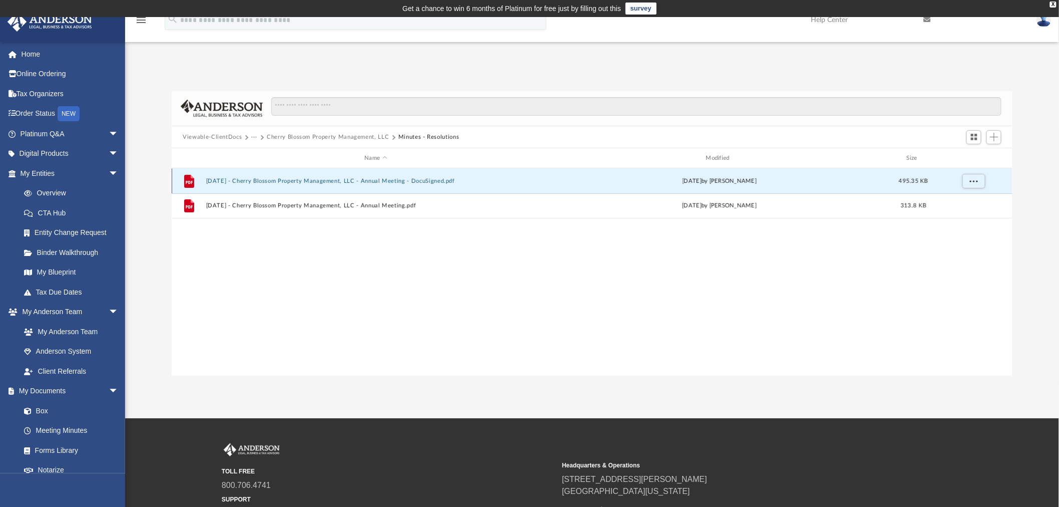
click at [257, 181] on button "[DATE] - Cherry Blossom Property Management, LLC - Annual Meeting - DocuSigned.…" at bounding box center [375, 181] width 339 height 7
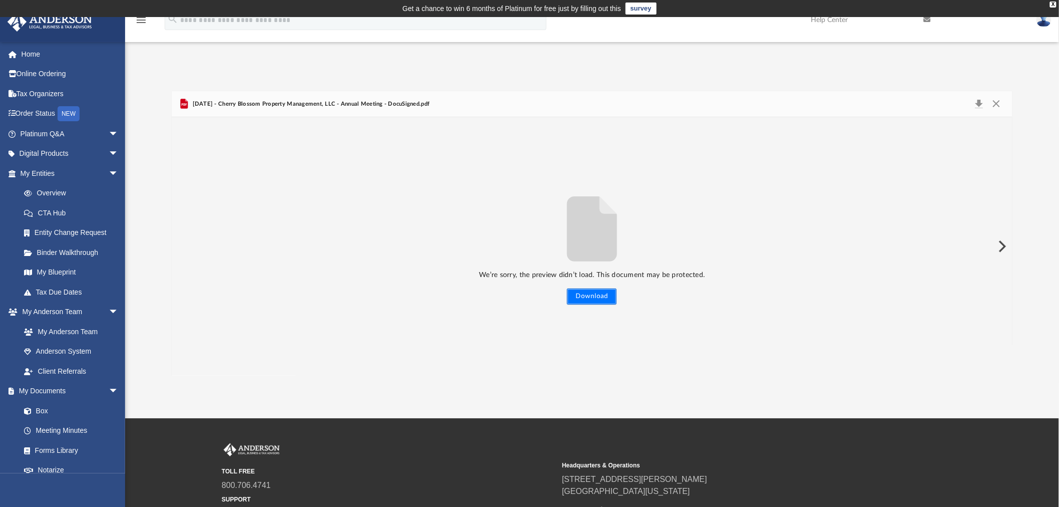
click at [599, 297] on button "Download" at bounding box center [592, 296] width 50 height 16
click at [997, 103] on button "Close" at bounding box center [997, 104] width 18 height 14
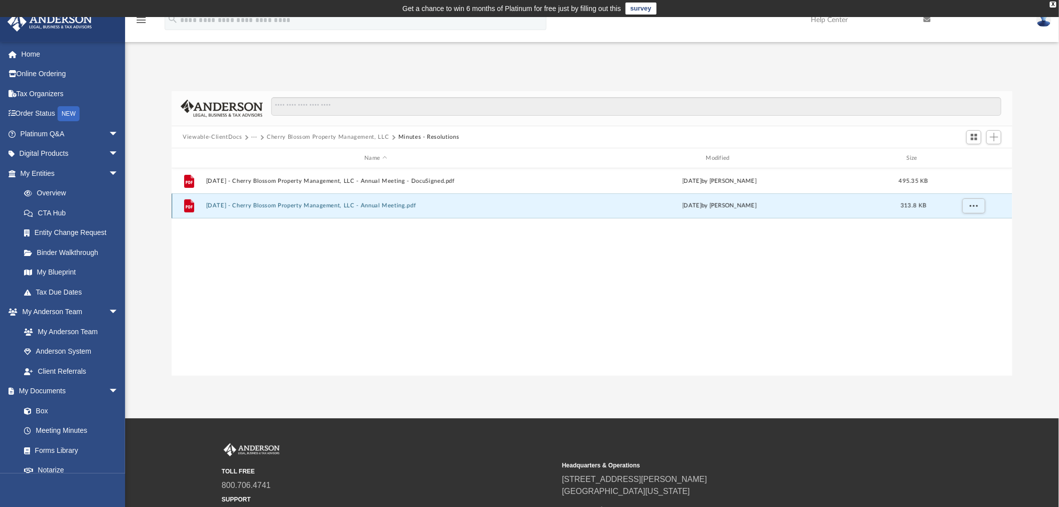
click at [260, 207] on button "[DATE] - Cherry Blossom Property Management, LLC - Annual Meeting.pdf" at bounding box center [375, 206] width 339 height 7
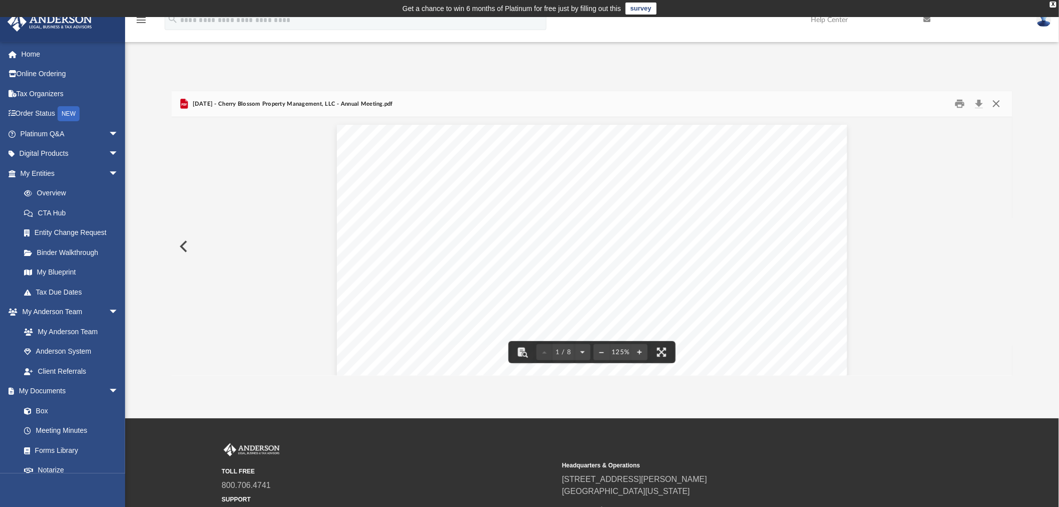
click at [995, 102] on button "Close" at bounding box center [997, 104] width 18 height 16
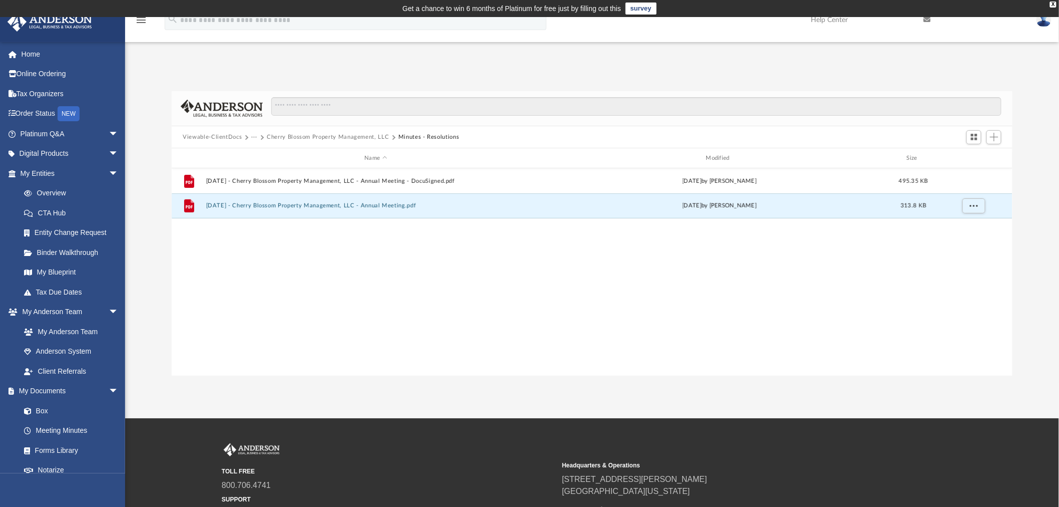
click at [352, 134] on button "Cherry Blossom Property Management, LLC" at bounding box center [328, 137] width 122 height 9
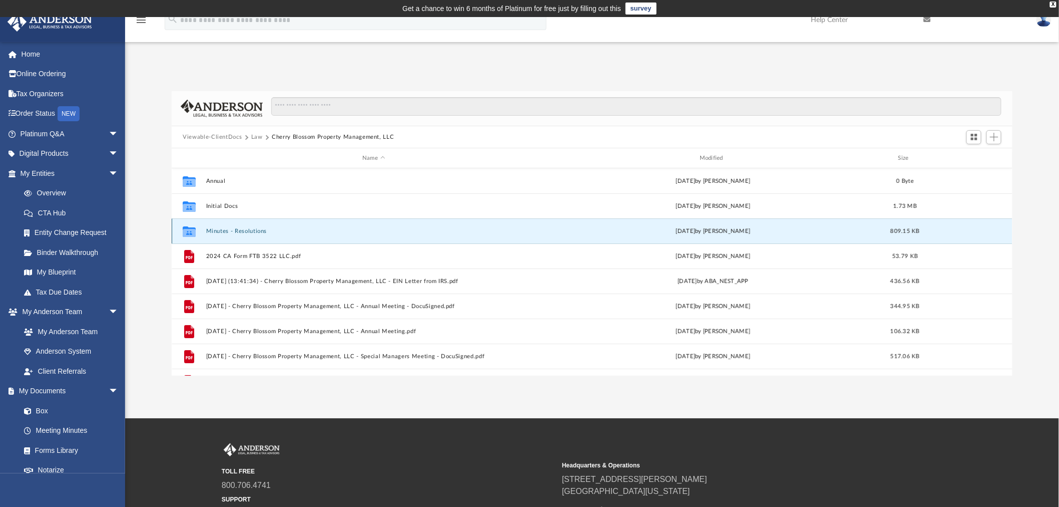
click at [211, 228] on button "Minutes - Resolutions" at bounding box center [373, 231] width 335 height 7
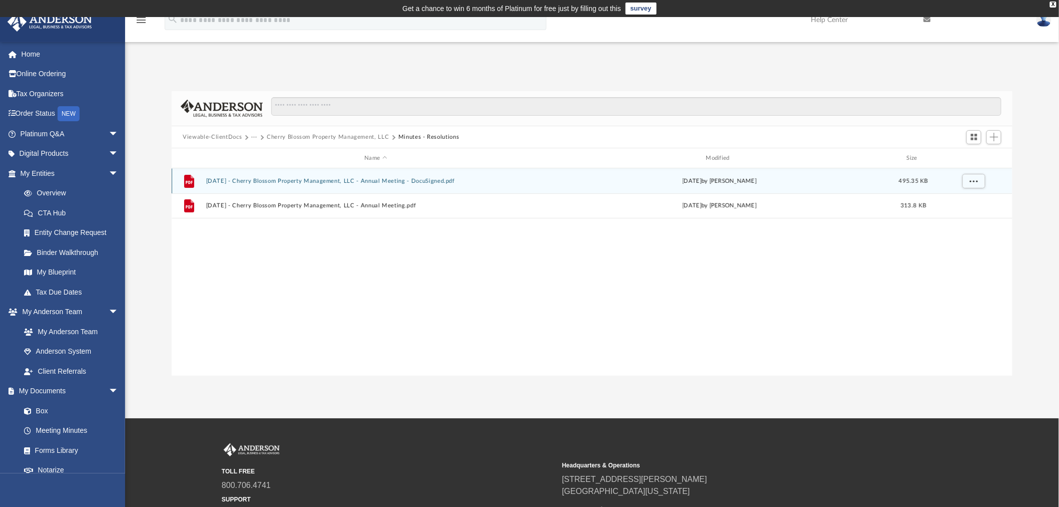
click at [324, 179] on button "[DATE] - Cherry Blossom Property Management, LLC - Annual Meeting - DocuSigned.…" at bounding box center [375, 181] width 339 height 7
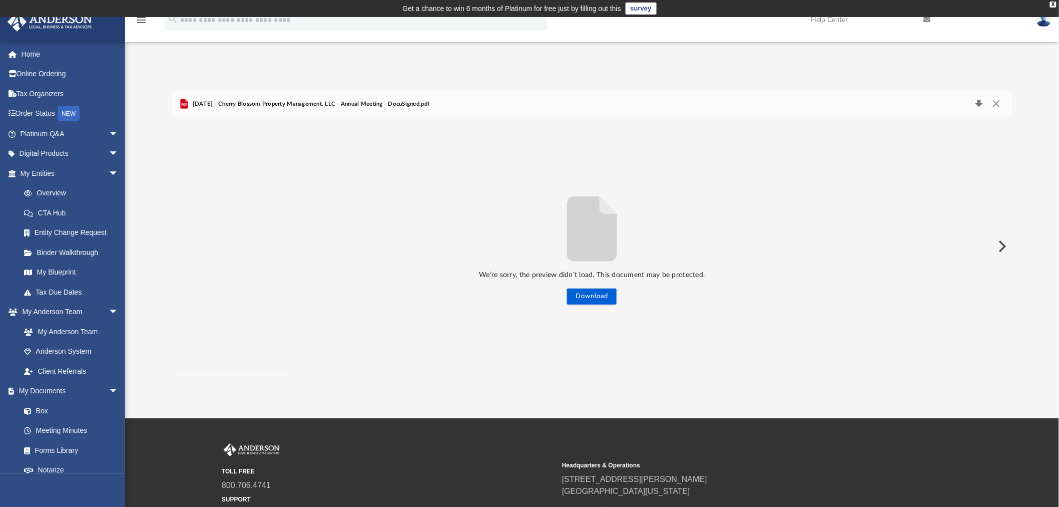
click at [986, 103] on button "Download" at bounding box center [979, 104] width 18 height 14
click at [981, 103] on button "Download" at bounding box center [979, 104] width 18 height 14
click at [1005, 243] on button "Preview" at bounding box center [1002, 246] width 22 height 28
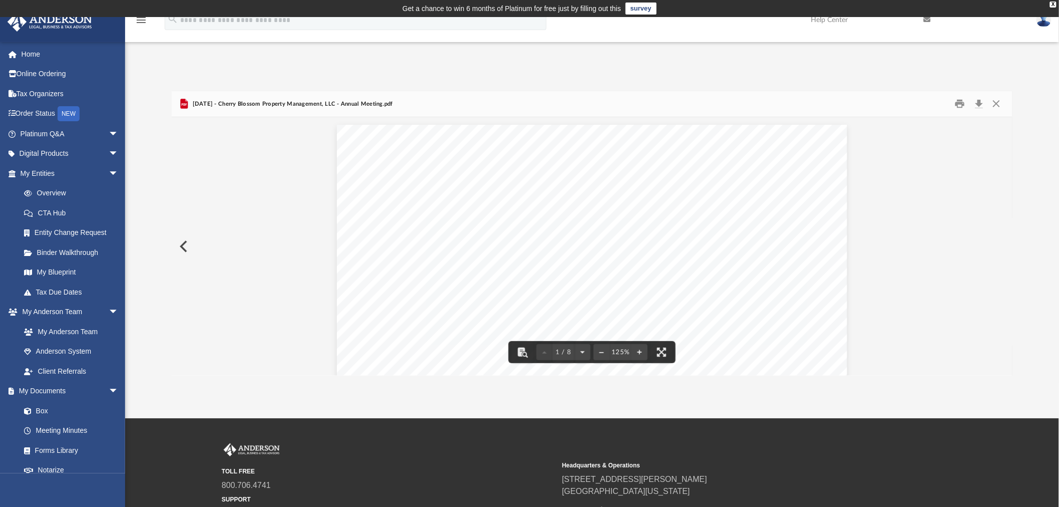
click at [179, 244] on button "Preview" at bounding box center [183, 246] width 22 height 28
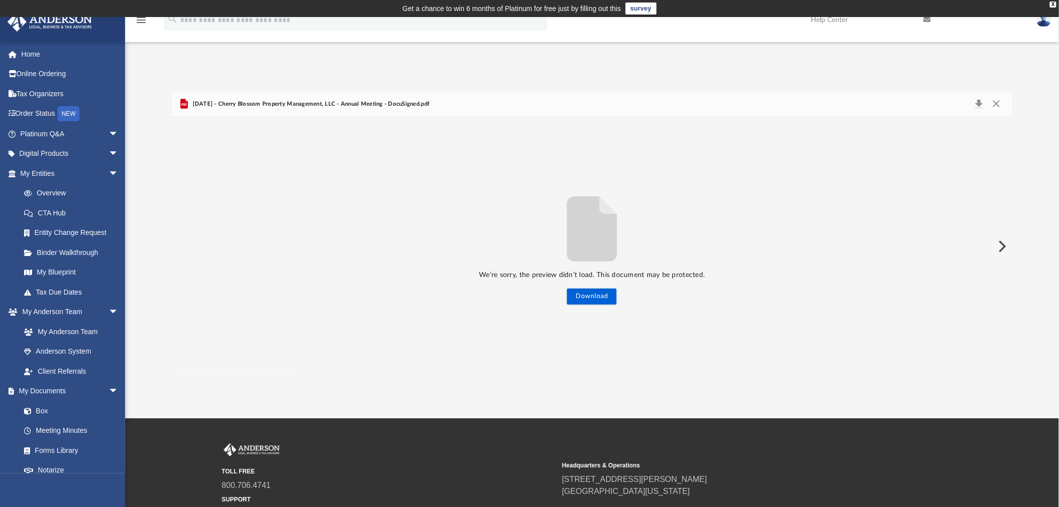
click at [179, 244] on div "We’re sorry, the preview didn’t load. This document may be protected. Download" at bounding box center [592, 247] width 841 height 116
click at [998, 106] on button "Close" at bounding box center [997, 104] width 18 height 14
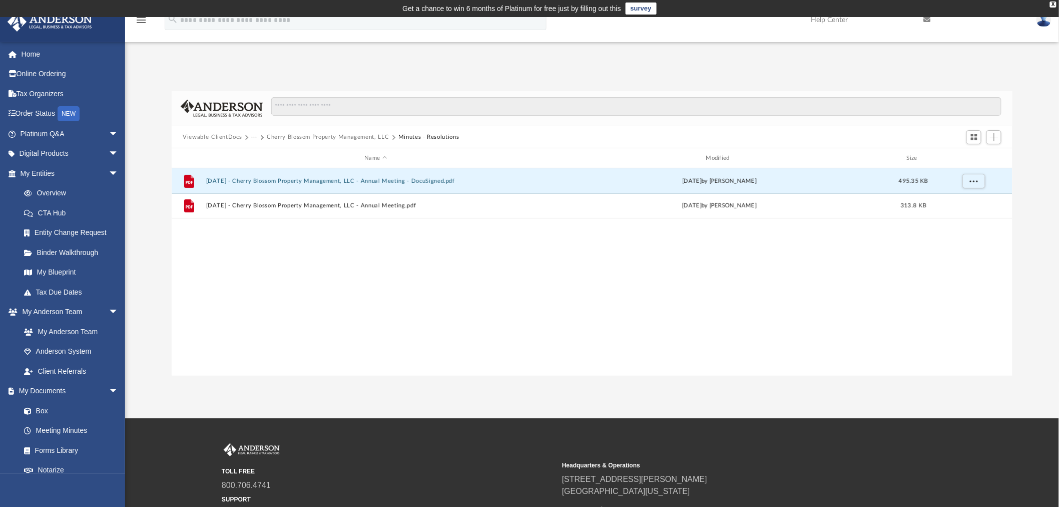
click at [297, 136] on button "Cherry Blossom Property Management, LLC" at bounding box center [328, 137] width 122 height 9
click at [309, 138] on button "Cherry Blossom Property Management, LLC" at bounding box center [328, 137] width 122 height 9
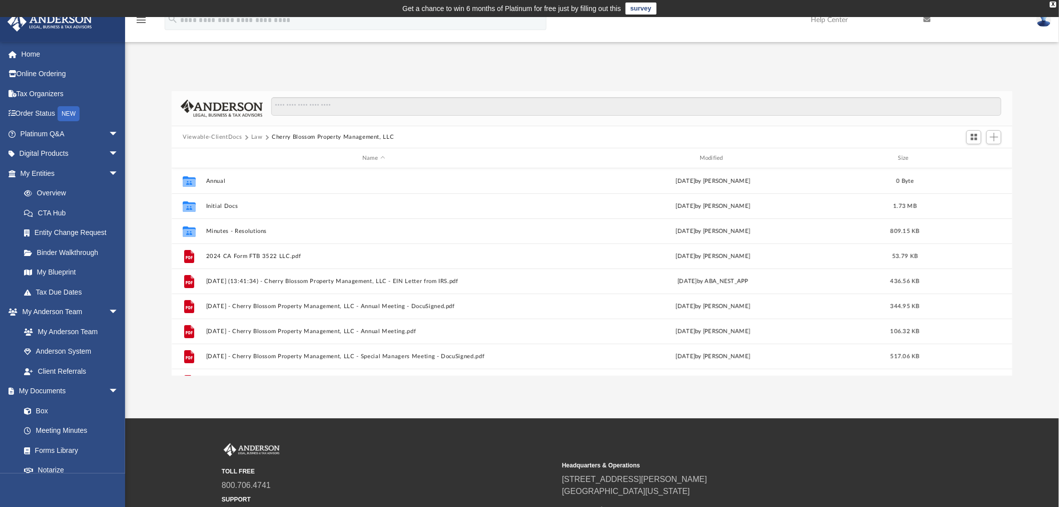
click at [326, 136] on button "Cherry Blossom Property Management, LLC" at bounding box center [333, 137] width 122 height 9
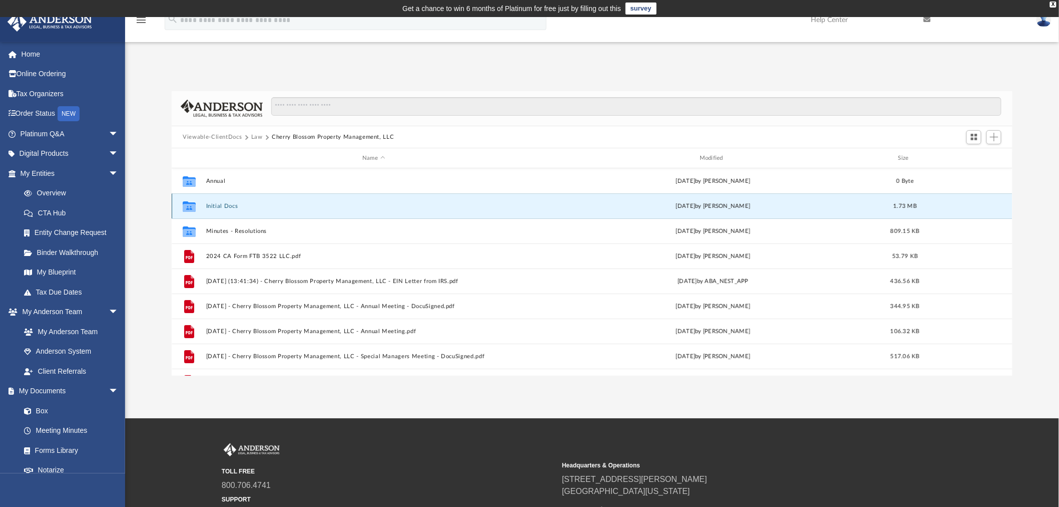
click at [227, 204] on button "Initial Docs" at bounding box center [373, 206] width 335 height 7
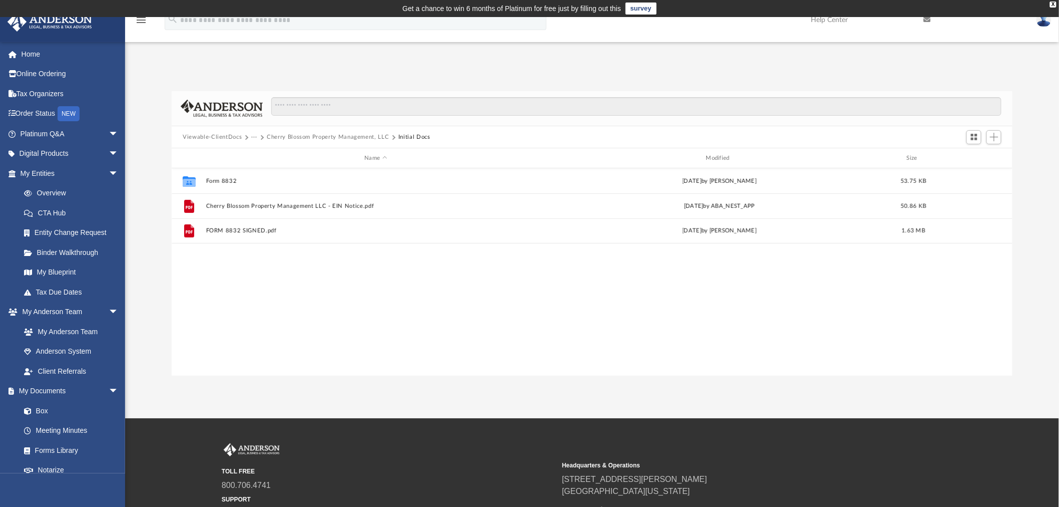
click at [359, 138] on button "Cherry Blossom Property Management, LLC" at bounding box center [328, 137] width 122 height 9
